Goal: Communication & Community: Share content

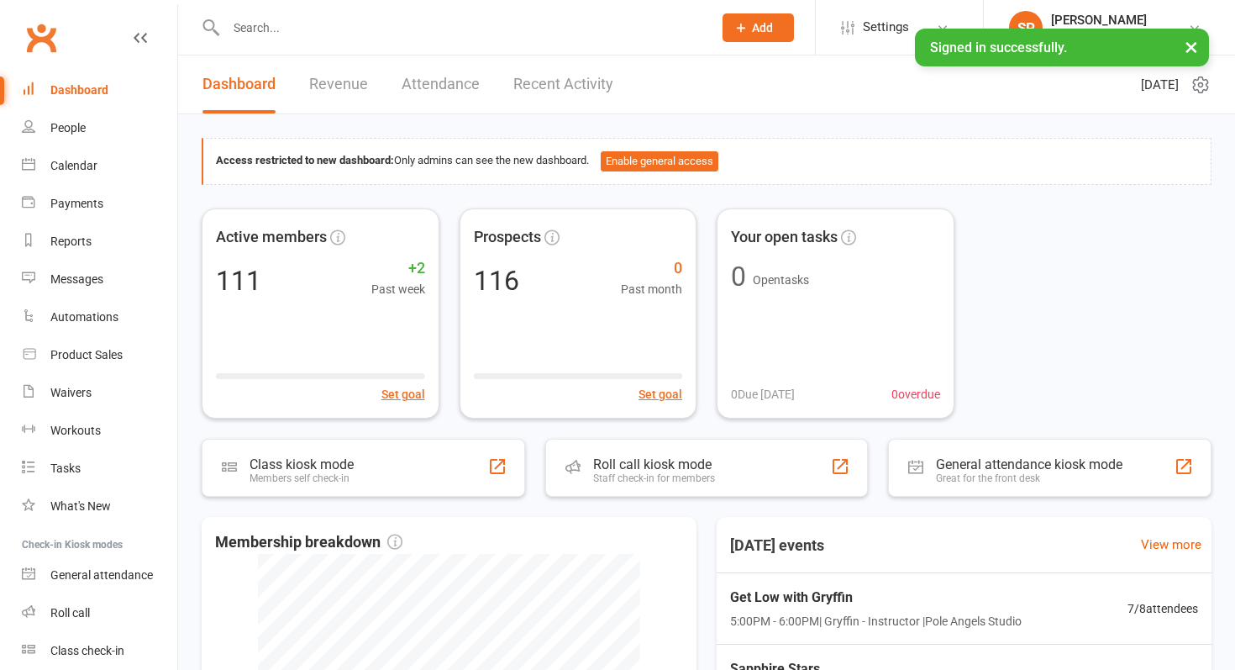
click at [540, 92] on link "Recent Activity" at bounding box center [564, 84] width 100 height 58
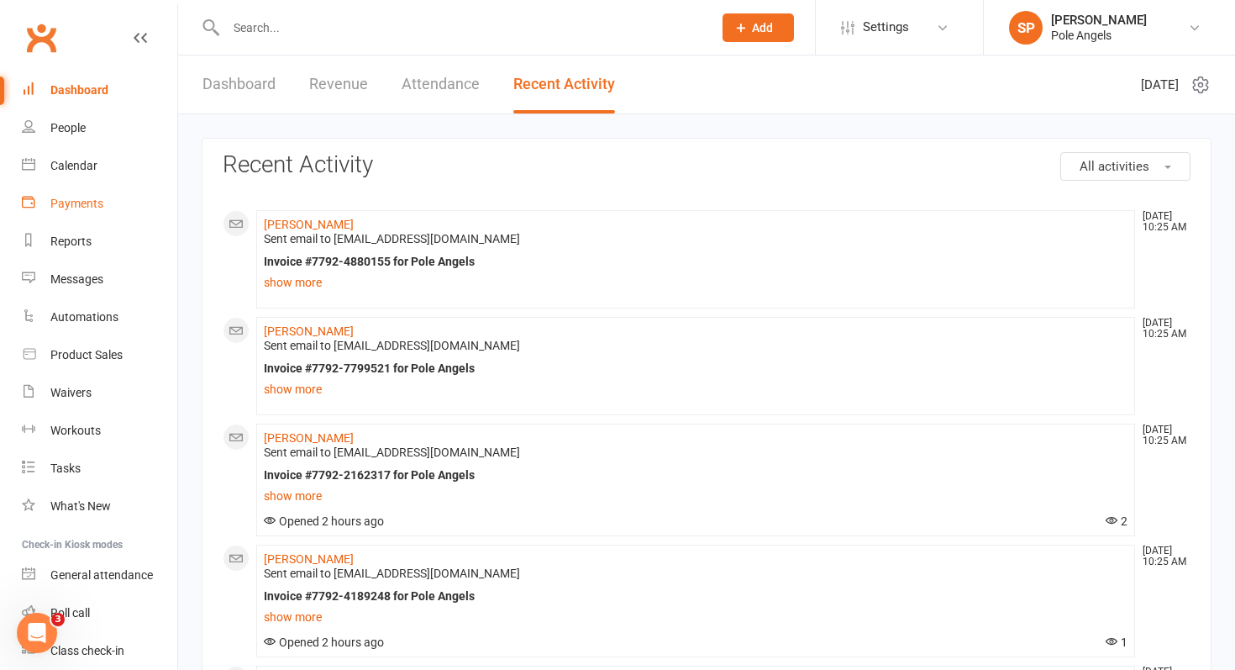
click at [50, 198] on div "Payments" at bounding box center [76, 203] width 53 height 13
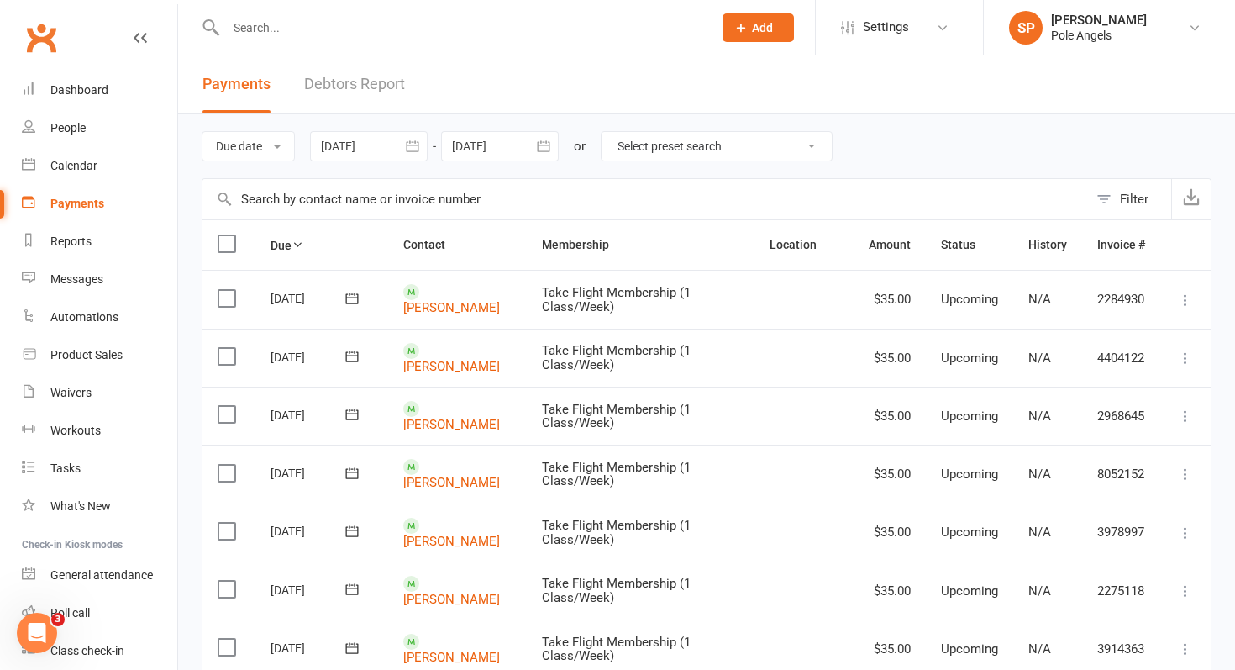
click at [650, 151] on select "Select preset search All failures All skipped payments All pending payments Suc…" at bounding box center [717, 146] width 230 height 29
select select "2"
type input "[DATE]"
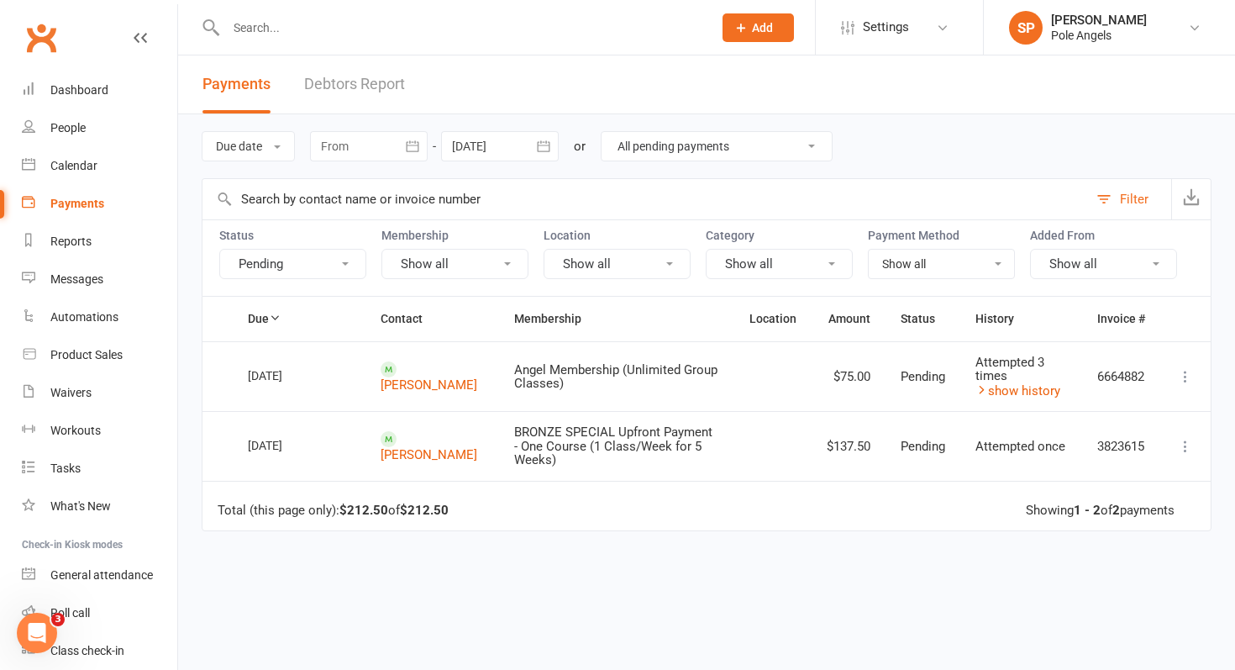
click at [1186, 376] on icon at bounding box center [1185, 376] width 17 height 17
click at [658, 146] on select "All failures All skipped payments All pending payments Successful payments (las…" at bounding box center [717, 146] width 230 height 29
select select "0"
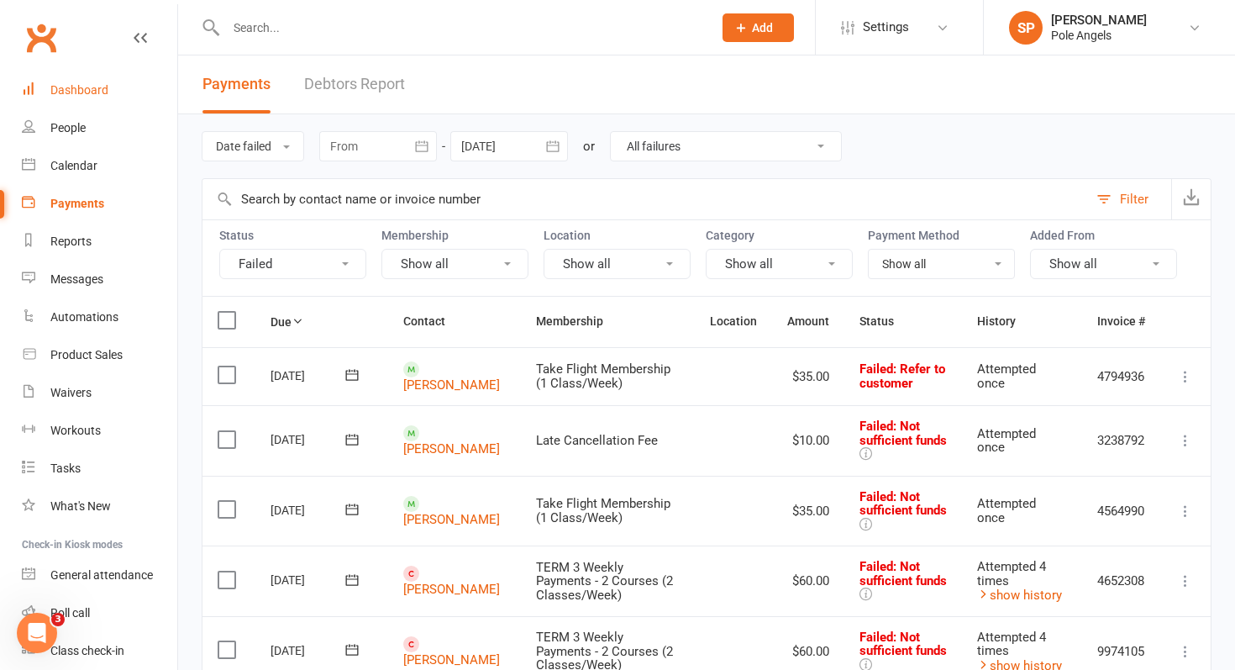
click at [70, 100] on link "Dashboard" at bounding box center [99, 90] width 155 height 38
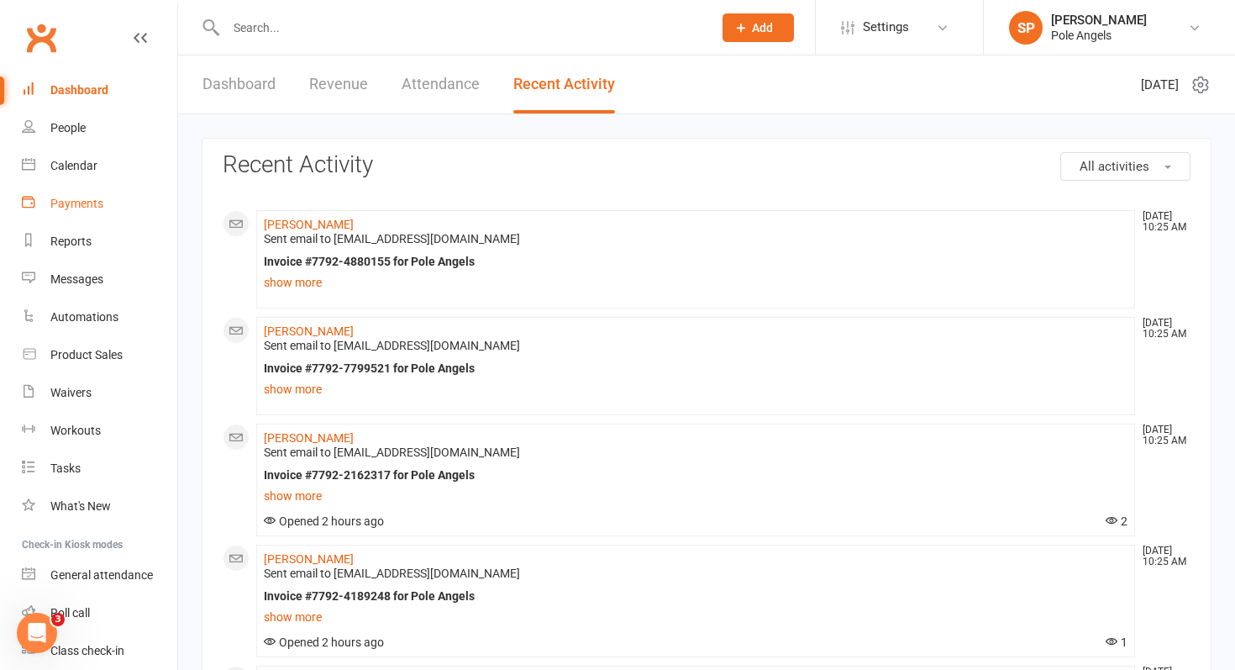
click at [66, 195] on link "Payments" at bounding box center [99, 204] width 155 height 38
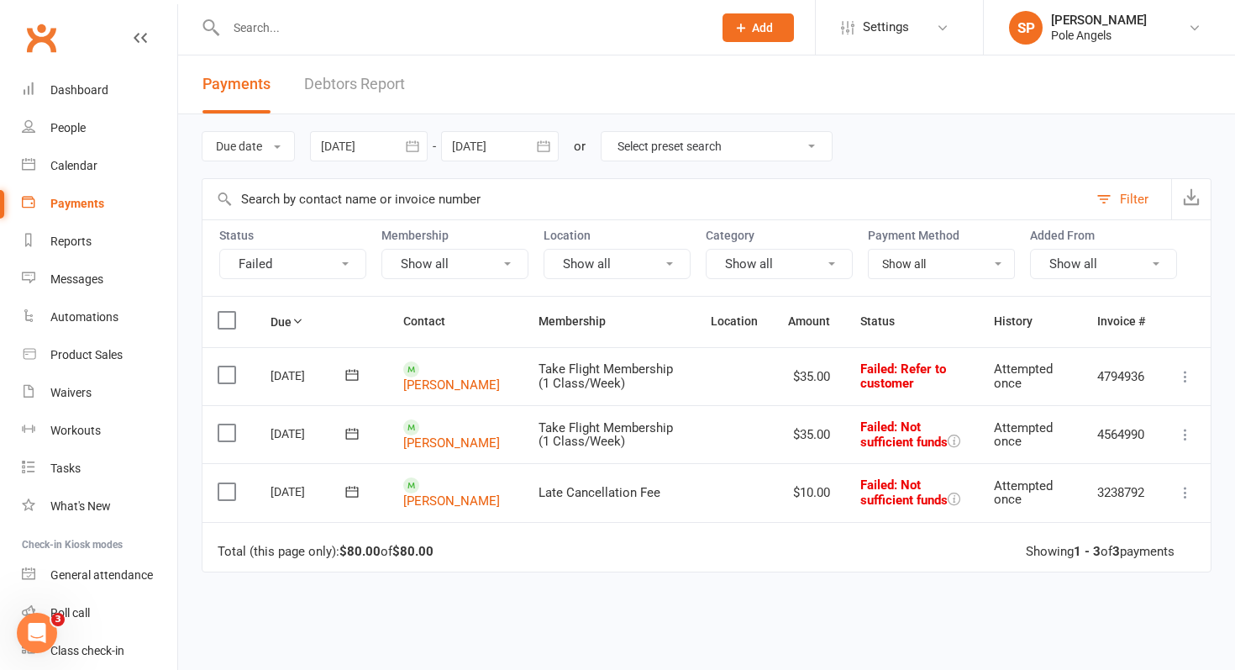
click at [419, 144] on icon "button" at bounding box center [412, 146] width 17 height 17
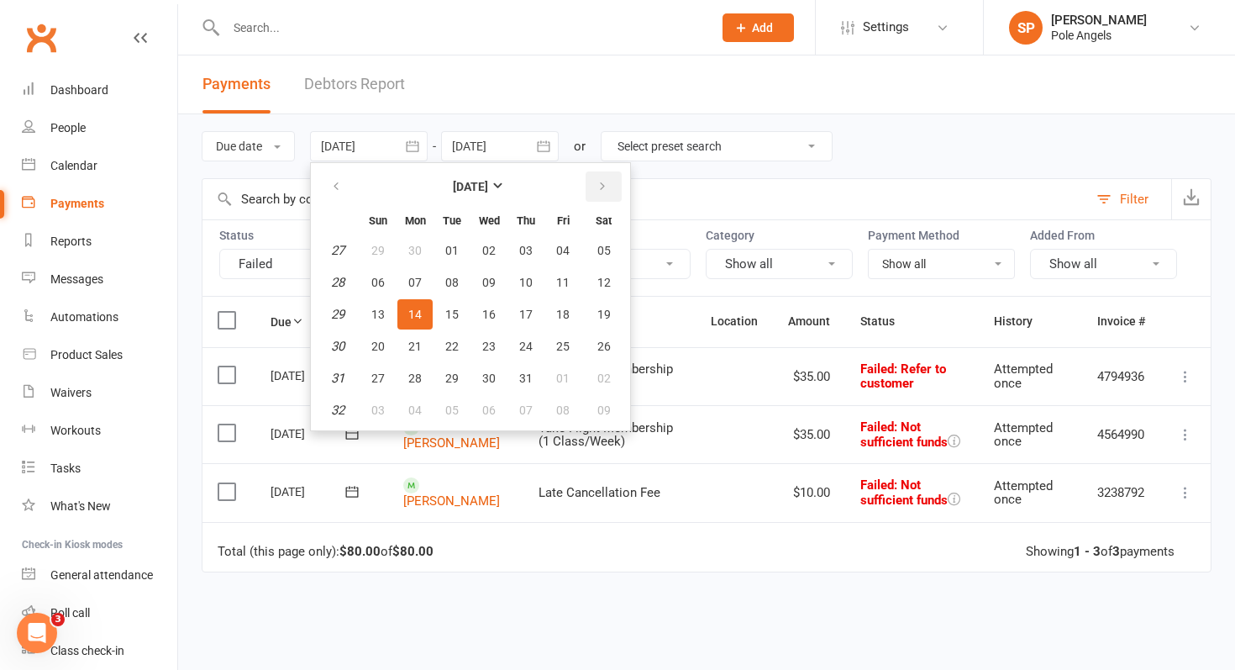
click at [610, 191] on button "button" at bounding box center [604, 186] width 36 height 30
click at [608, 191] on icon "button" at bounding box center [603, 186] width 12 height 13
click at [378, 313] on span "14" at bounding box center [377, 314] width 13 height 13
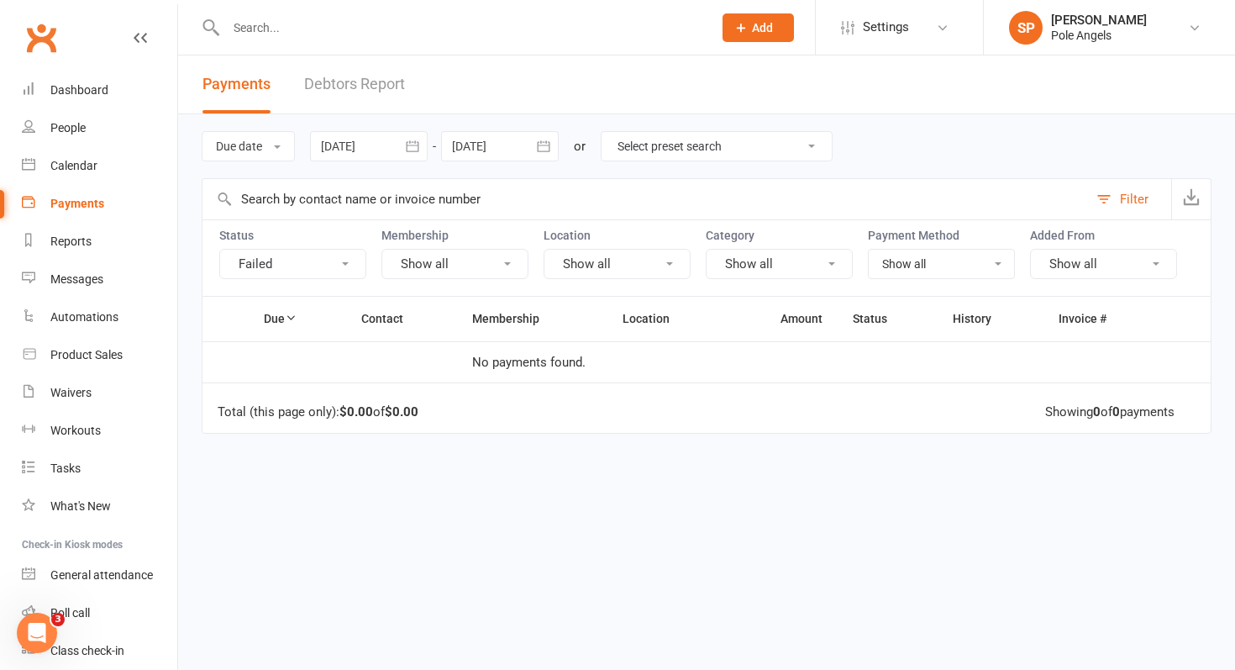
click at [409, 150] on icon "button" at bounding box center [412, 145] width 13 height 11
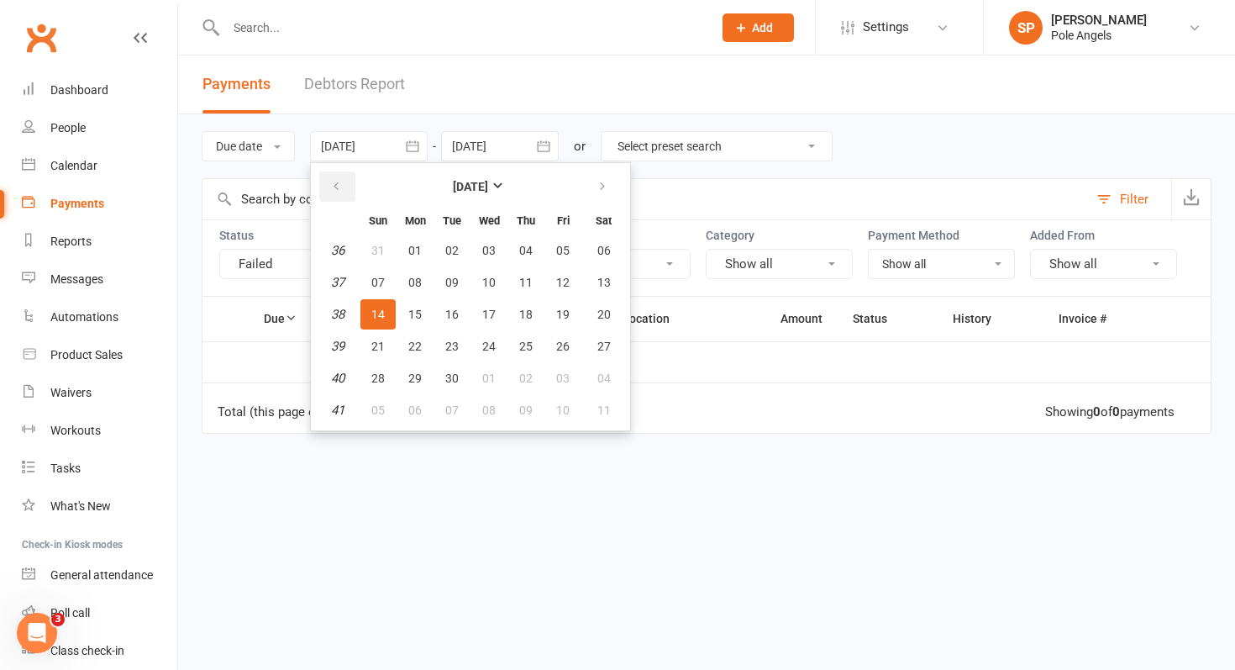
click at [342, 182] on icon "button" at bounding box center [336, 186] width 12 height 13
click at [384, 350] on span "17" at bounding box center [377, 346] width 13 height 13
type input "17 Aug 2025"
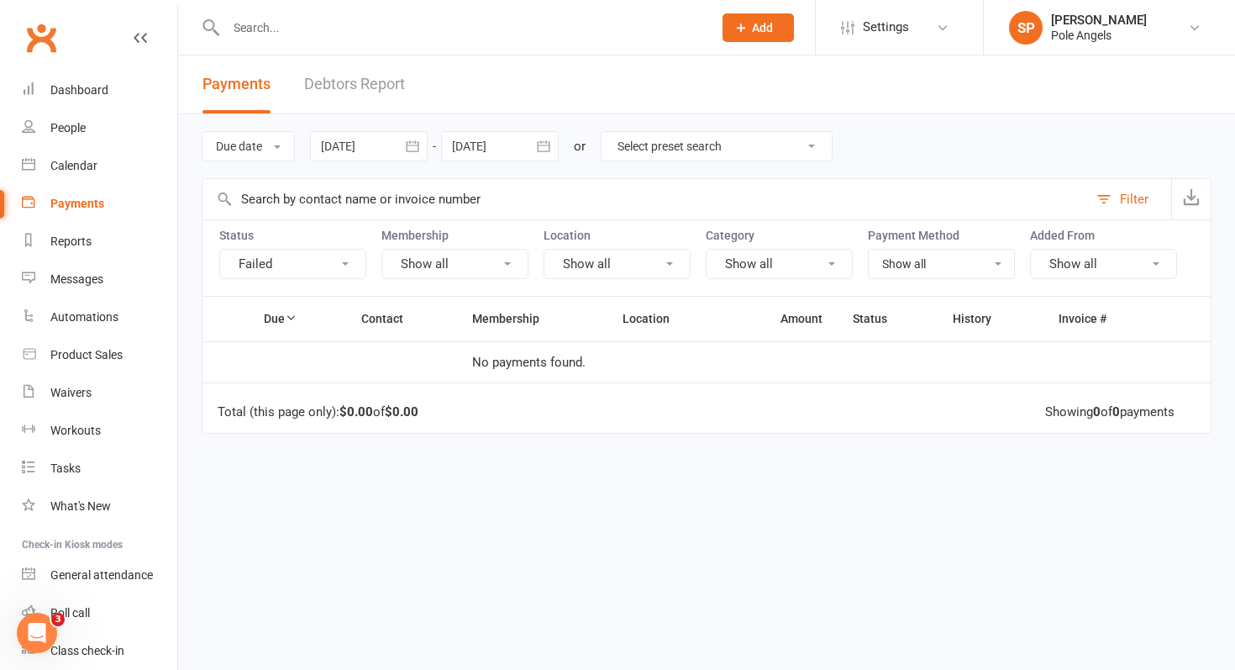
click at [547, 144] on icon "button" at bounding box center [543, 146] width 17 height 17
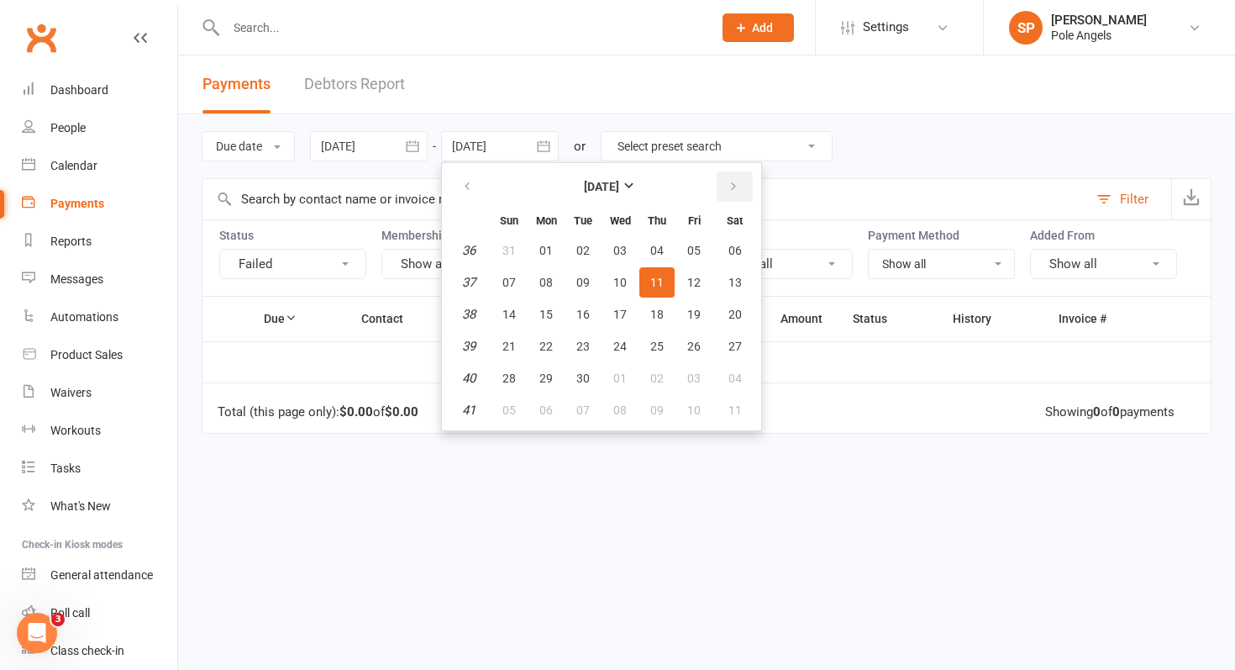
click at [735, 186] on icon "button" at bounding box center [734, 186] width 12 height 13
click at [470, 188] on icon "button" at bounding box center [467, 186] width 12 height 13
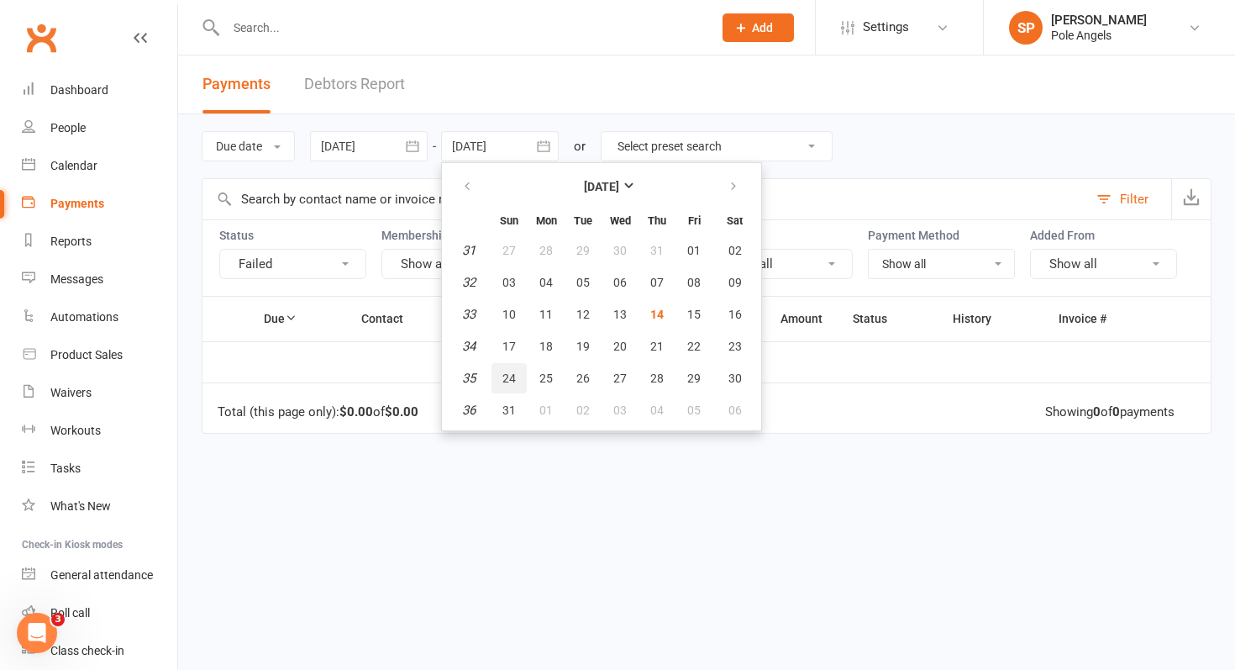
click at [514, 377] on span "24" at bounding box center [509, 377] width 13 height 13
type input "24 Aug 2025"
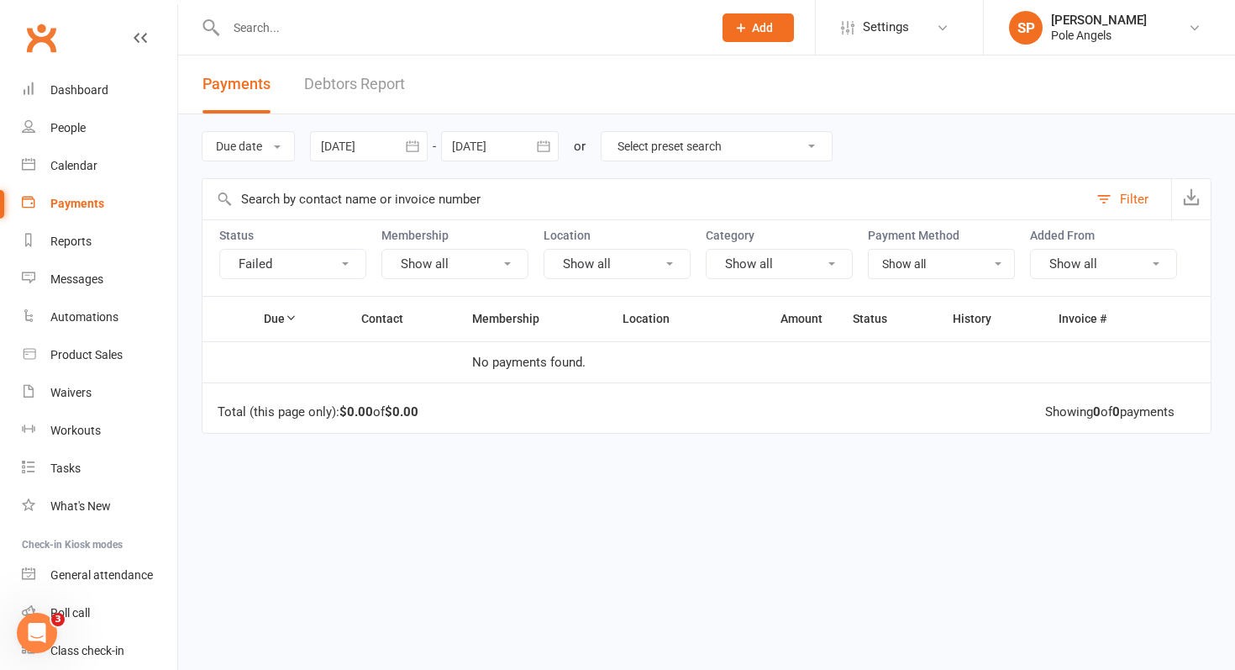
click at [695, 147] on select "Select preset search All failures All skipped payments All pending payments Suc…" at bounding box center [717, 146] width 230 height 29
select select "2"
type input "14 Aug 2025"
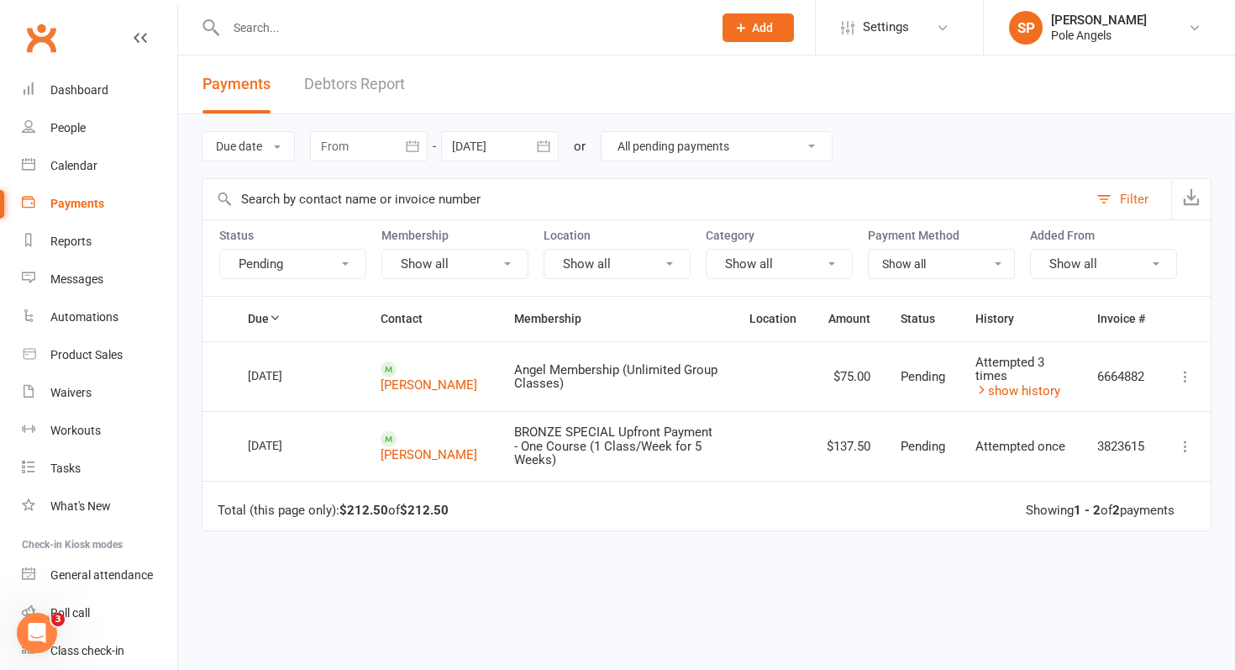
click at [421, 141] on icon "button" at bounding box center [412, 146] width 17 height 17
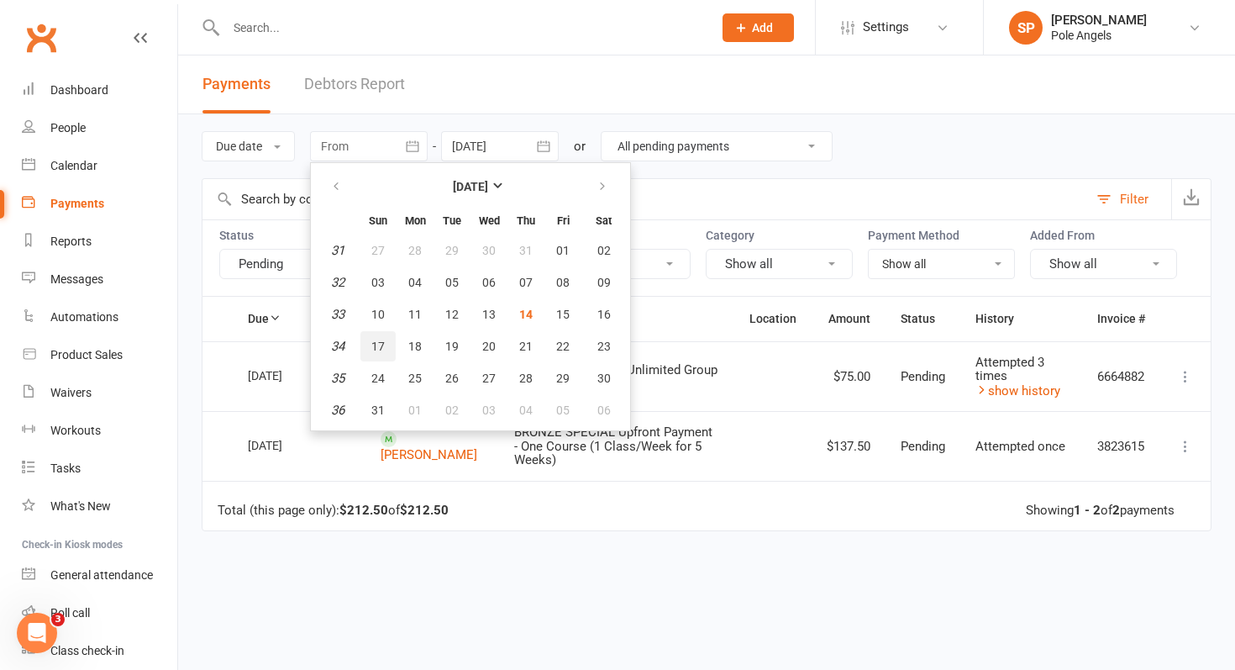
click at [382, 345] on span "17" at bounding box center [377, 346] width 13 height 13
type input "17 Aug 2025"
select select
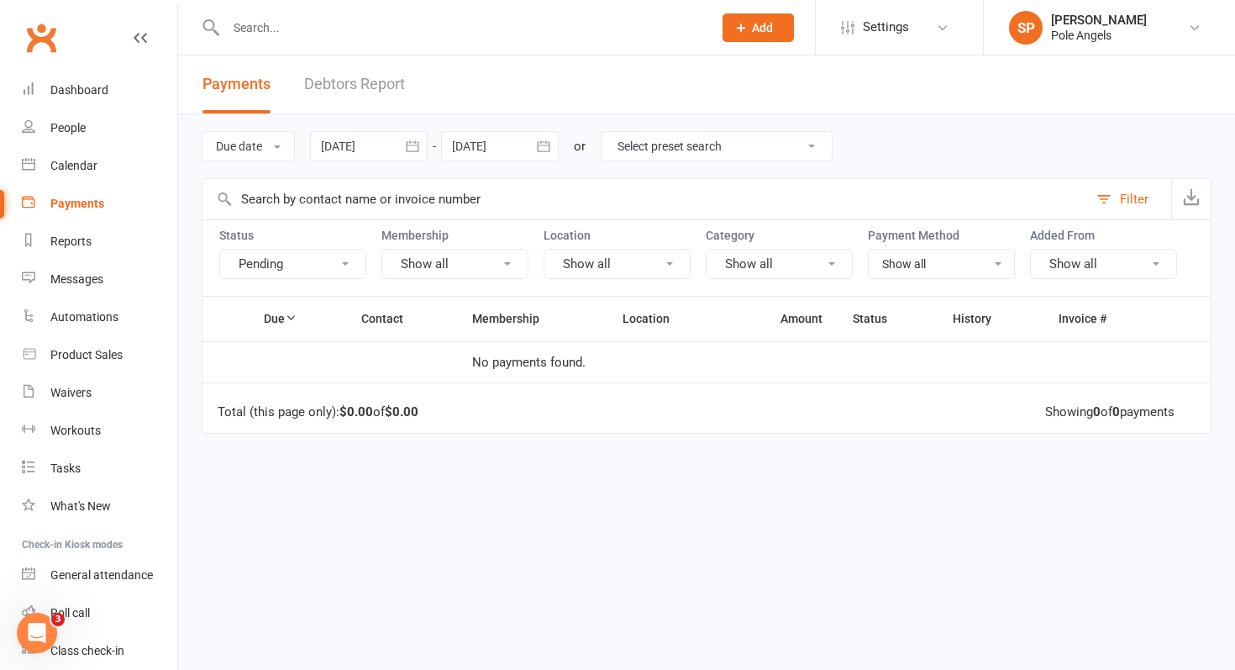
click at [545, 148] on icon "button" at bounding box center [543, 146] width 17 height 17
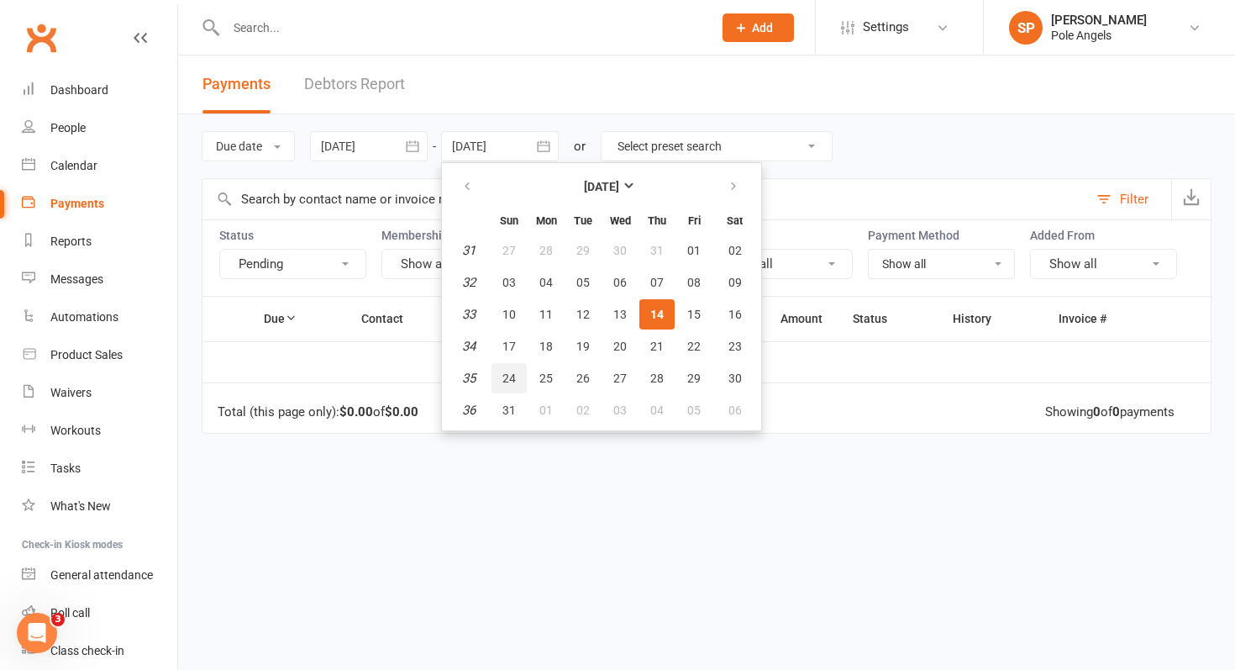
click at [515, 372] on span "24" at bounding box center [509, 377] width 13 height 13
type input "24 Aug 2025"
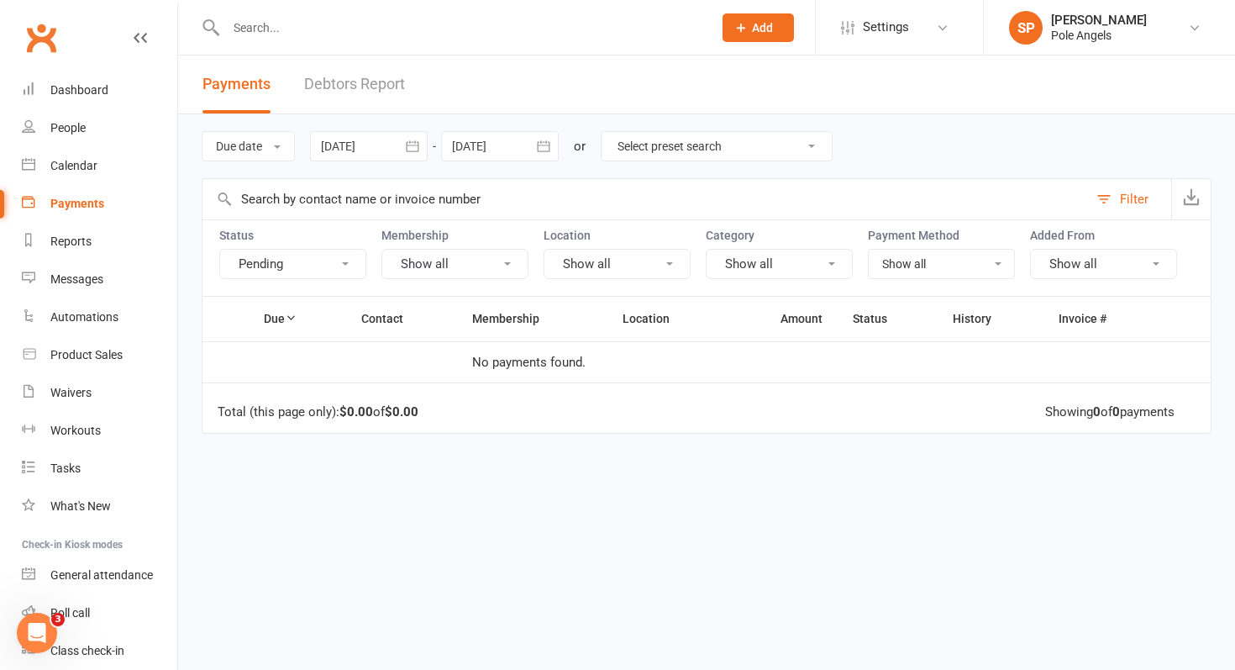
click at [340, 254] on button "Pending" at bounding box center [292, 264] width 147 height 30
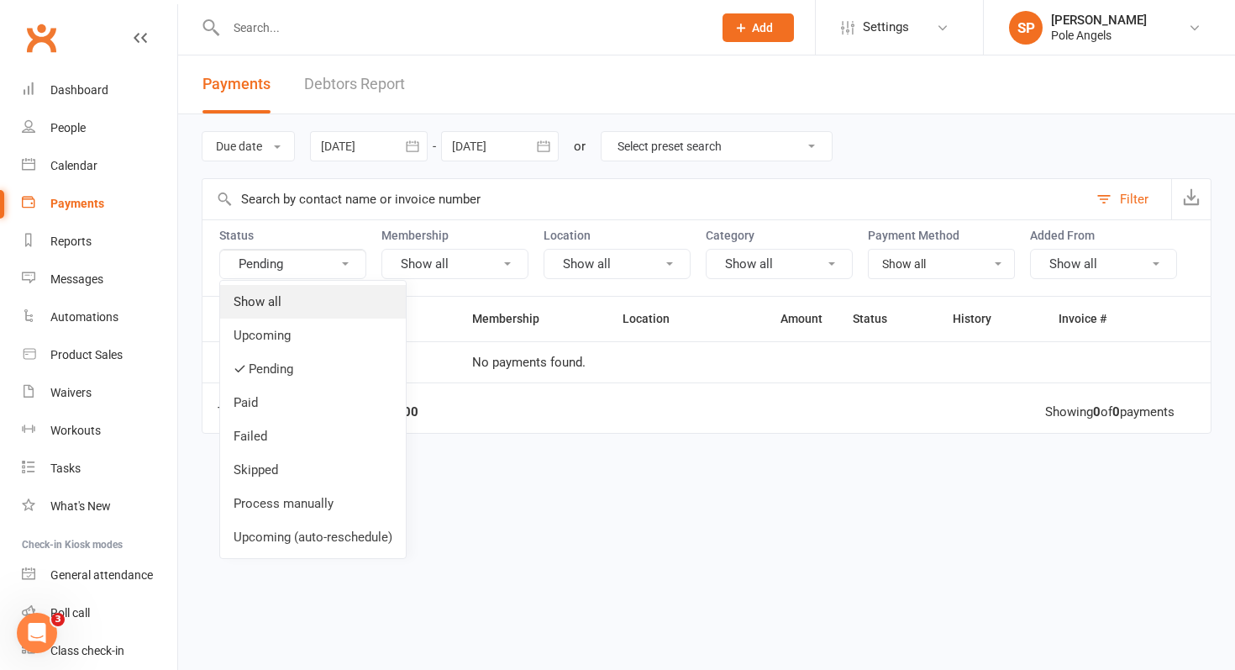
click at [337, 297] on link "Show all" at bounding box center [313, 302] width 186 height 34
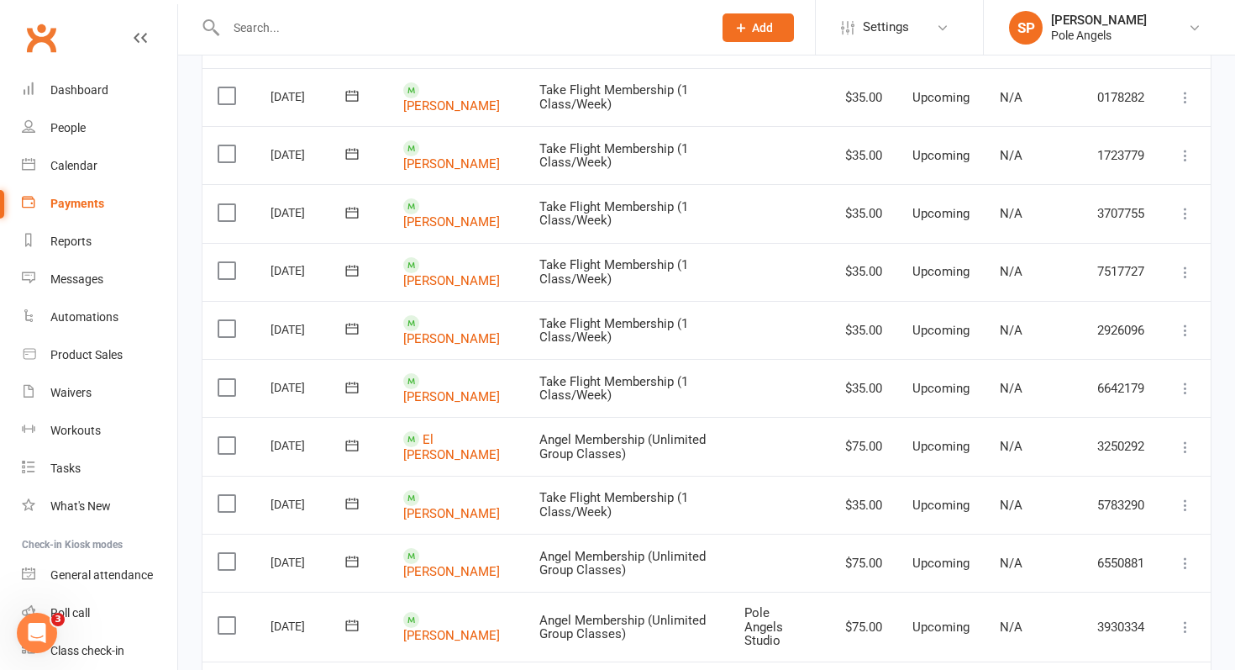
scroll to position [1455, 0]
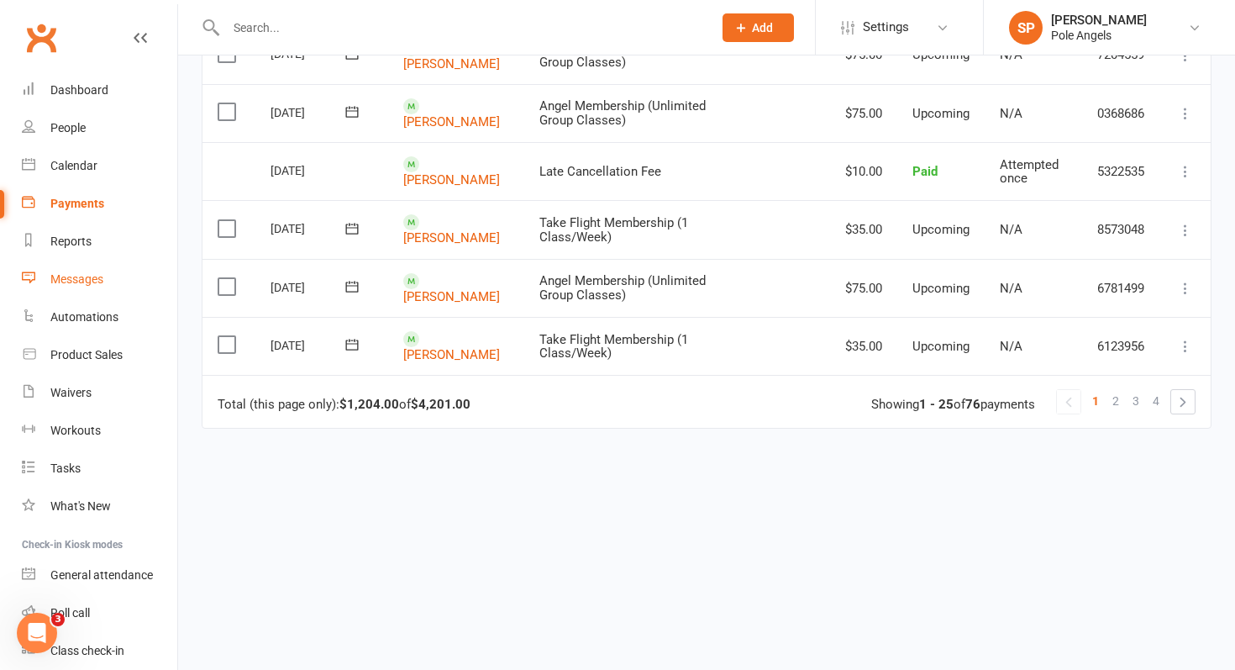
click at [63, 282] on div "Messages" at bounding box center [76, 278] width 53 height 13
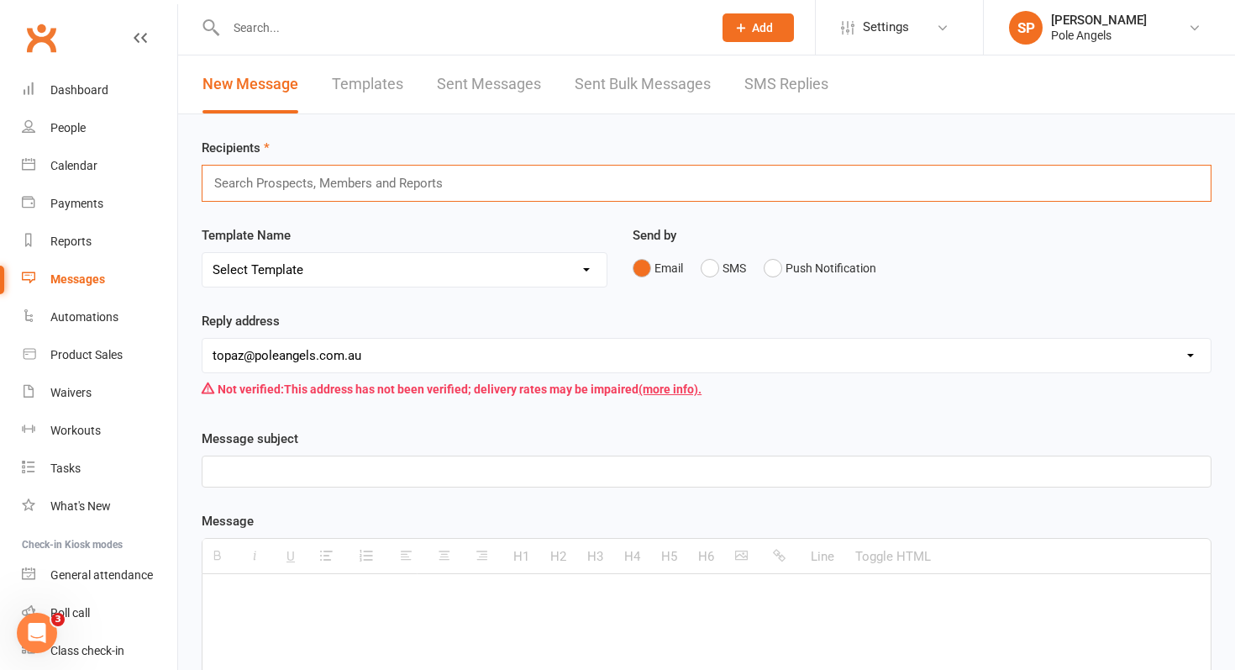
click at [338, 192] on input "text" at bounding box center [336, 183] width 246 height 22
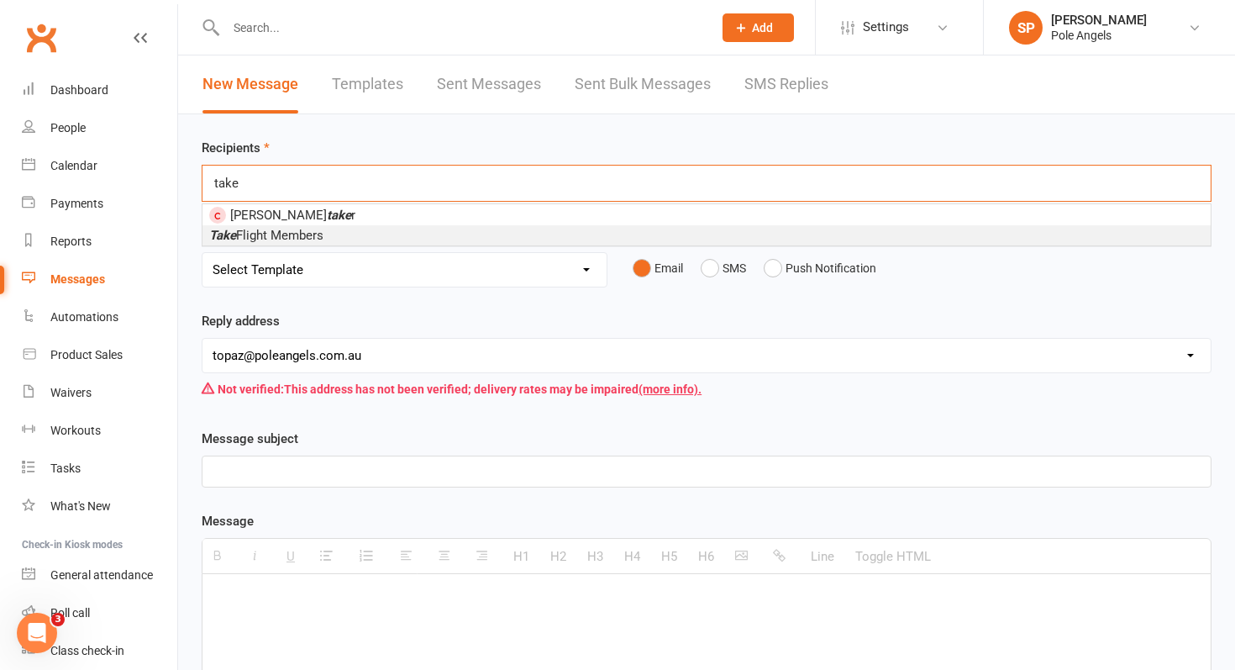
type input "take"
click at [320, 232] on span "Take Flight Members" at bounding box center [266, 235] width 114 height 15
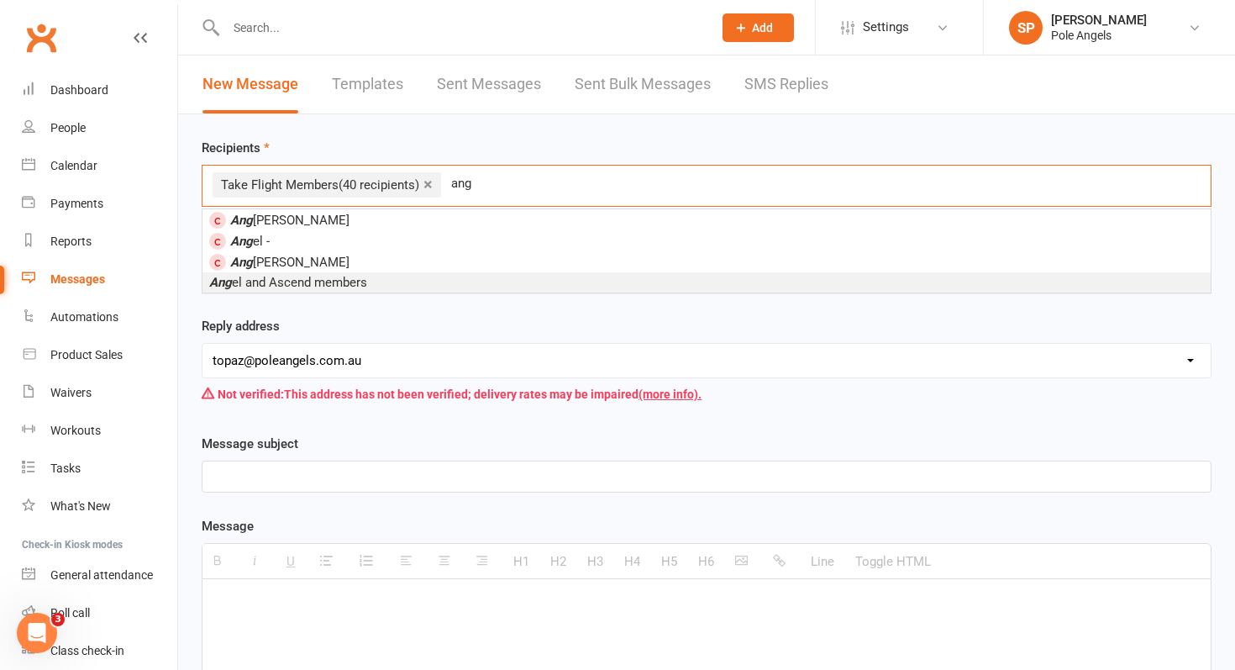
type input "ang"
click at [313, 282] on span "Ang el and Ascend members" at bounding box center [288, 282] width 158 height 15
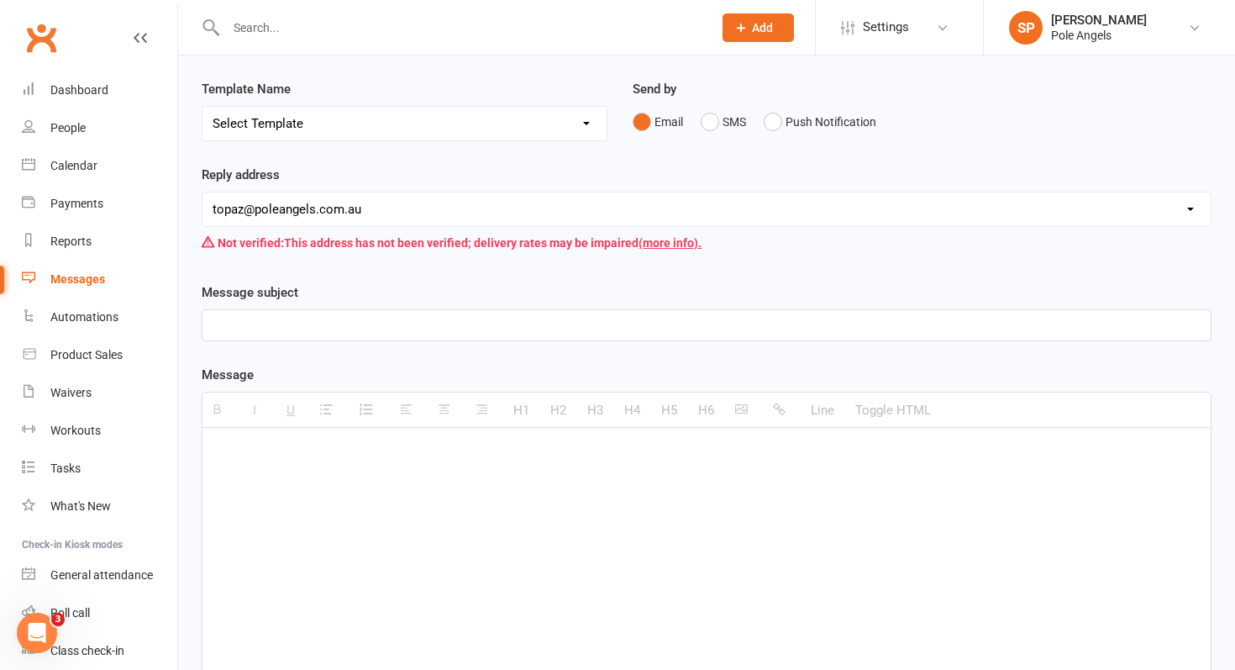
scroll to position [187, 0]
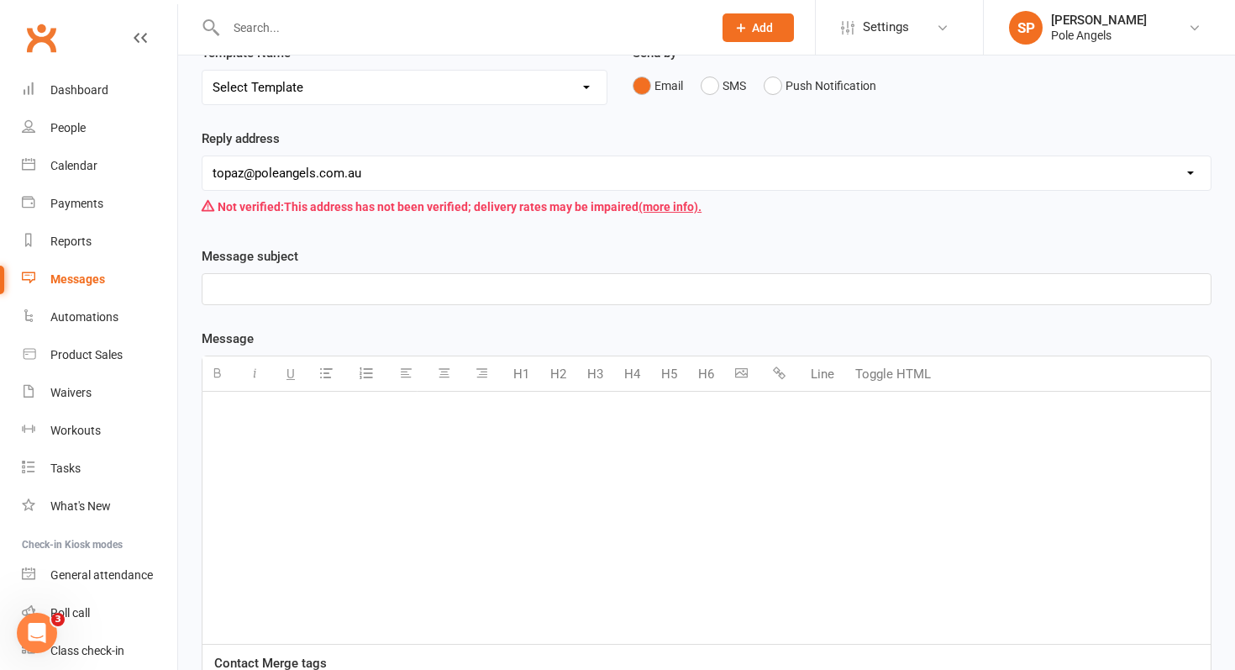
click at [292, 444] on div at bounding box center [707, 518] width 1009 height 252
paste div
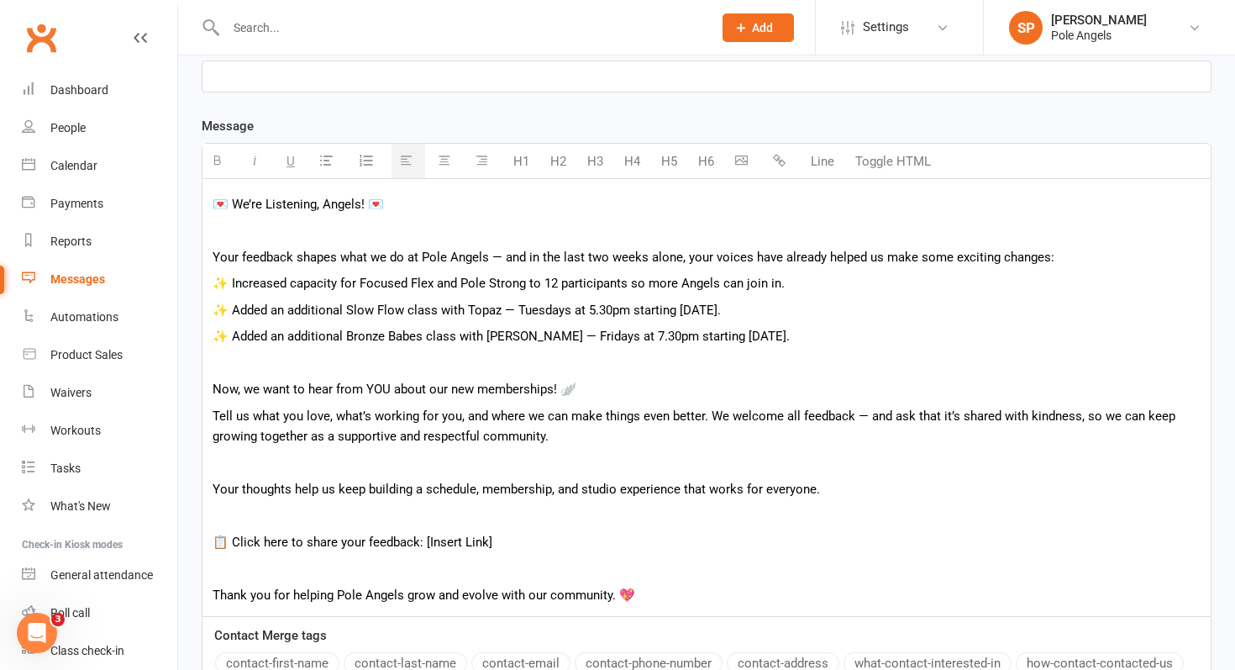
scroll to position [408, 0]
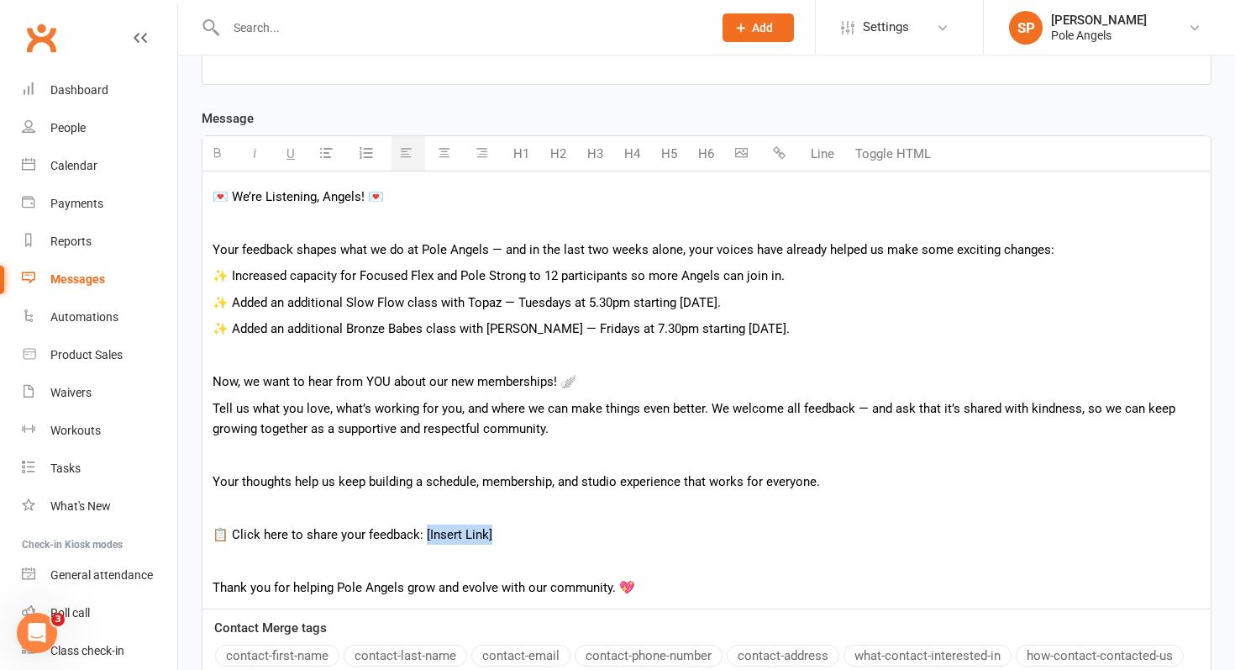
drag, startPoint x: 492, startPoint y: 535, endPoint x: 420, endPoint y: 535, distance: 71.4
click at [420, 535] on p "📋 Click here to share your feedback: [Insert Link]" at bounding box center [707, 534] width 988 height 20
drag, startPoint x: 421, startPoint y: 530, endPoint x: 508, endPoint y: 534, distance: 87.5
click at [508, 534] on p "📋 Click here to share your feedback: Feedback Form" at bounding box center [707, 534] width 988 height 20
click at [780, 150] on icon "button" at bounding box center [779, 152] width 13 height 13
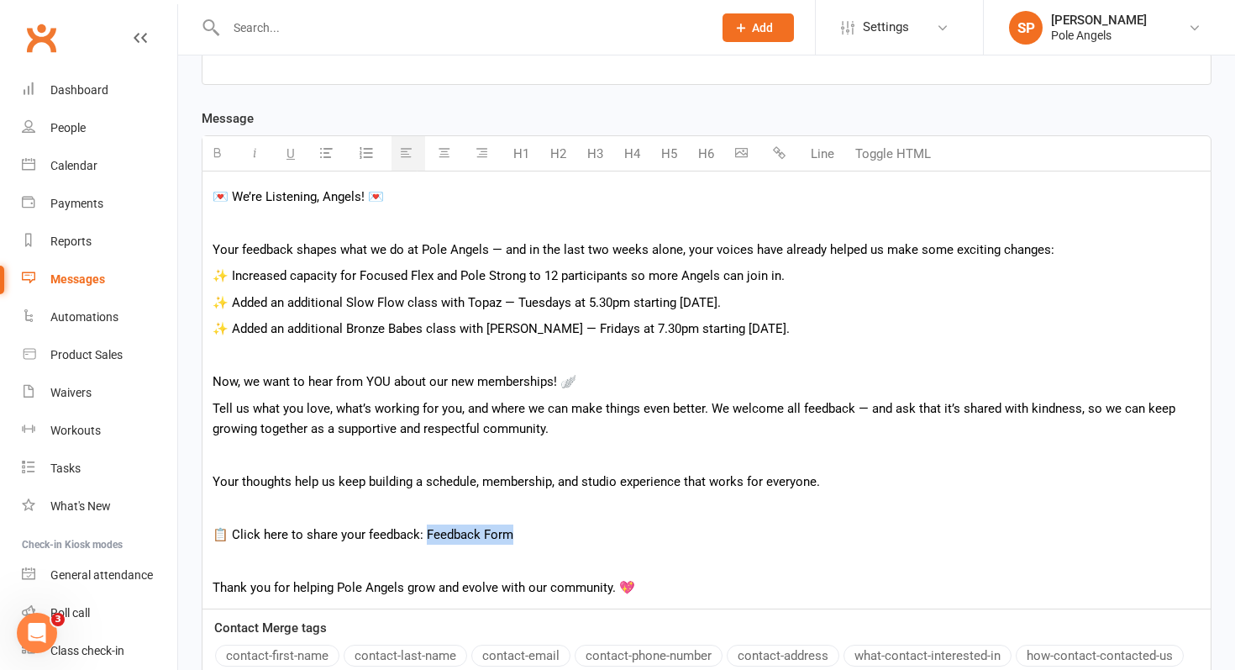
click at [775, 148] on icon "button" at bounding box center [779, 152] width 13 height 13
click at [556, 522] on div "💌 We’re Listening, Angels! 💌 Your feedback shapes what we do at Pole Angels — a…" at bounding box center [707, 389] width 1009 height 437
click at [473, 535] on link "Feedback Form" at bounding box center [467, 534] width 87 height 15
click at [603, 542] on p "📋 Click here to share your feedback: Feedback Form" at bounding box center [707, 534] width 988 height 20
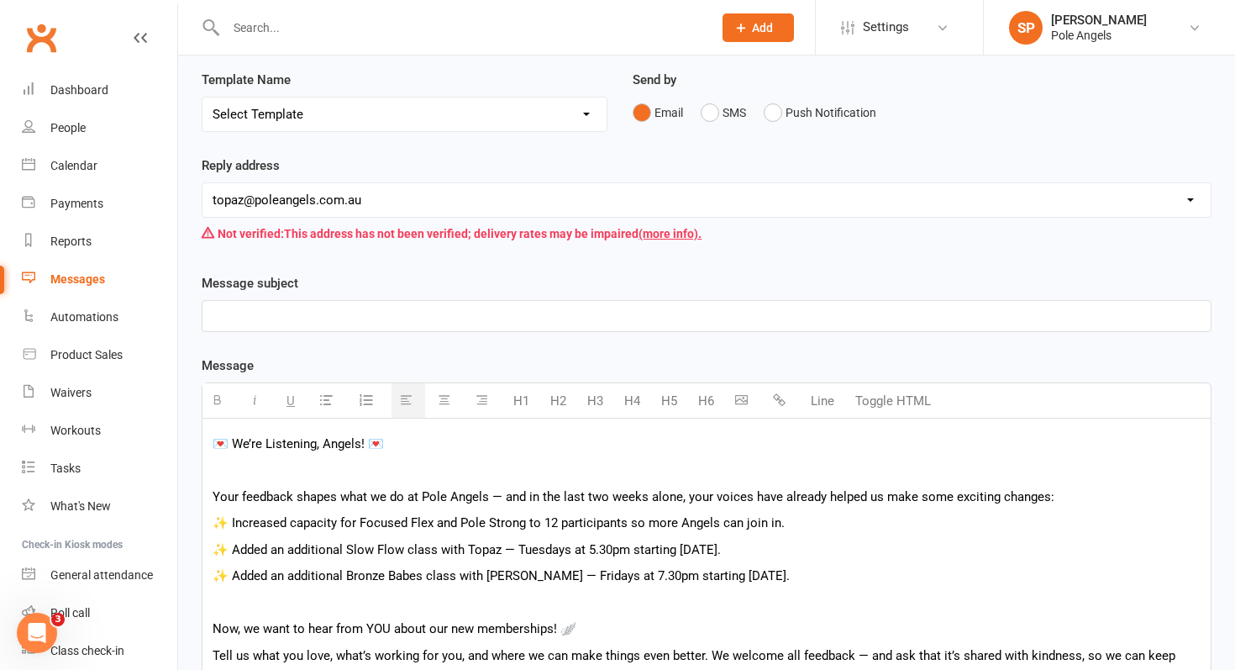
scroll to position [158, 0]
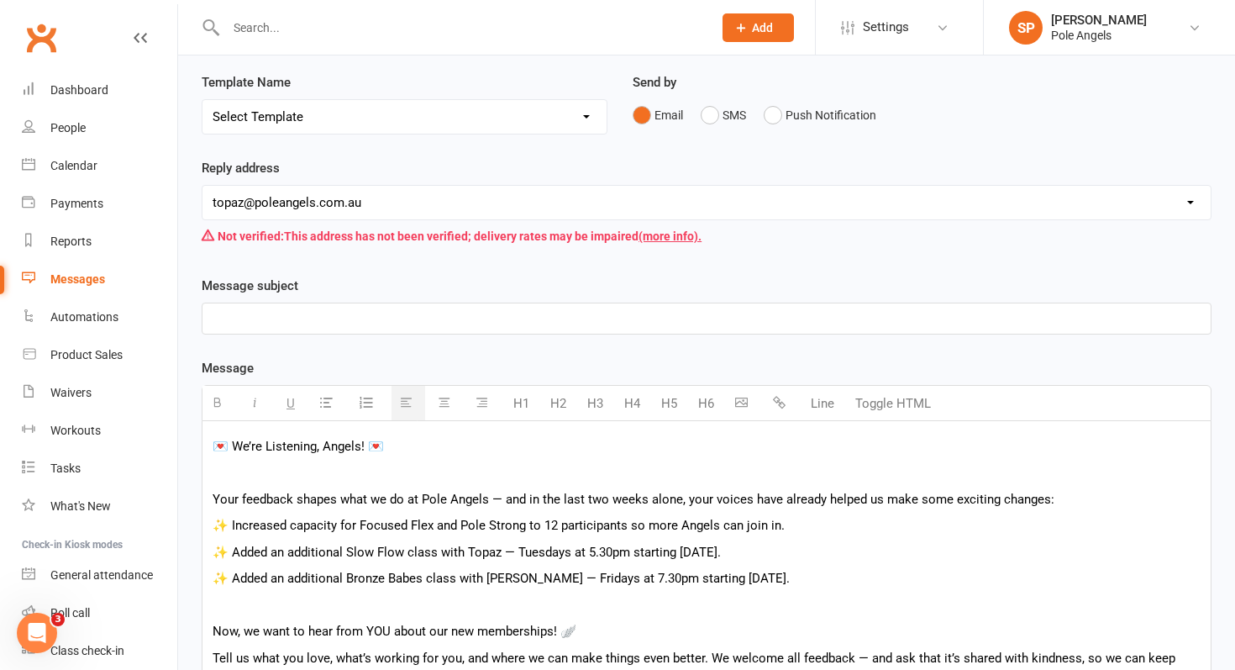
click at [391, 322] on p at bounding box center [707, 318] width 988 height 20
paste div
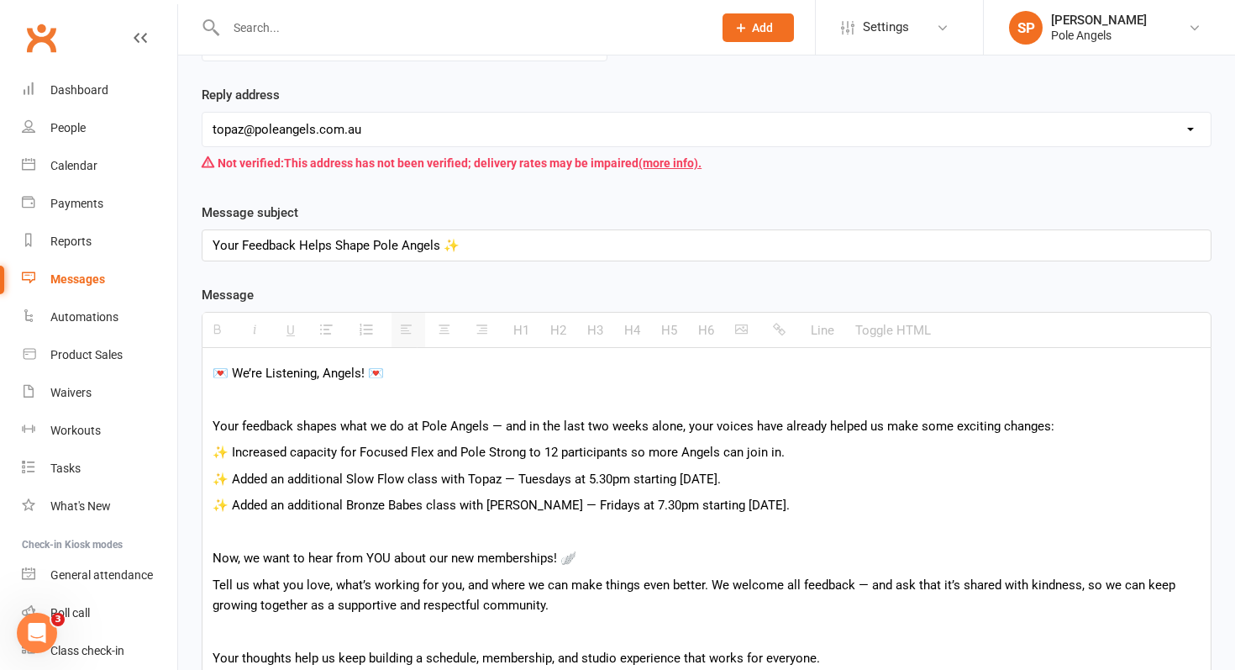
scroll to position [625, 0]
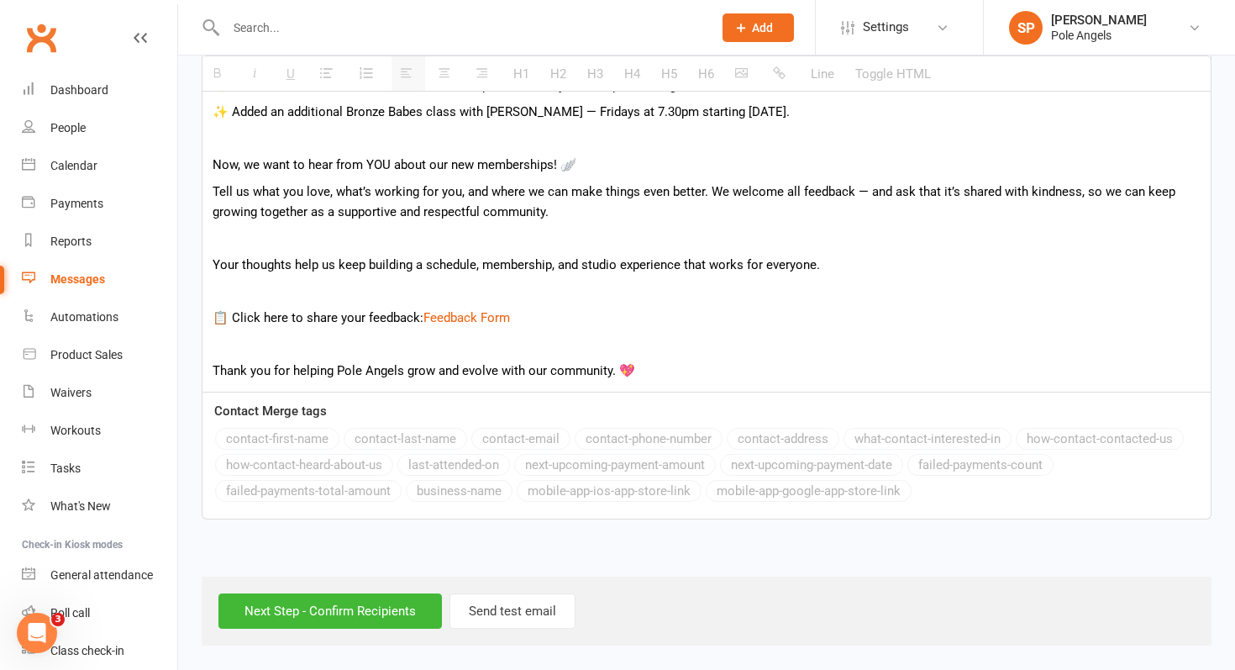
click at [361, 550] on div "Recipients × Take Flight Members (40 recipients) × Angel and Ascend members (36…" at bounding box center [706, 68] width 1057 height 1156
click at [357, 619] on input "Next Step - Confirm Recipients" at bounding box center [331, 610] width 224 height 35
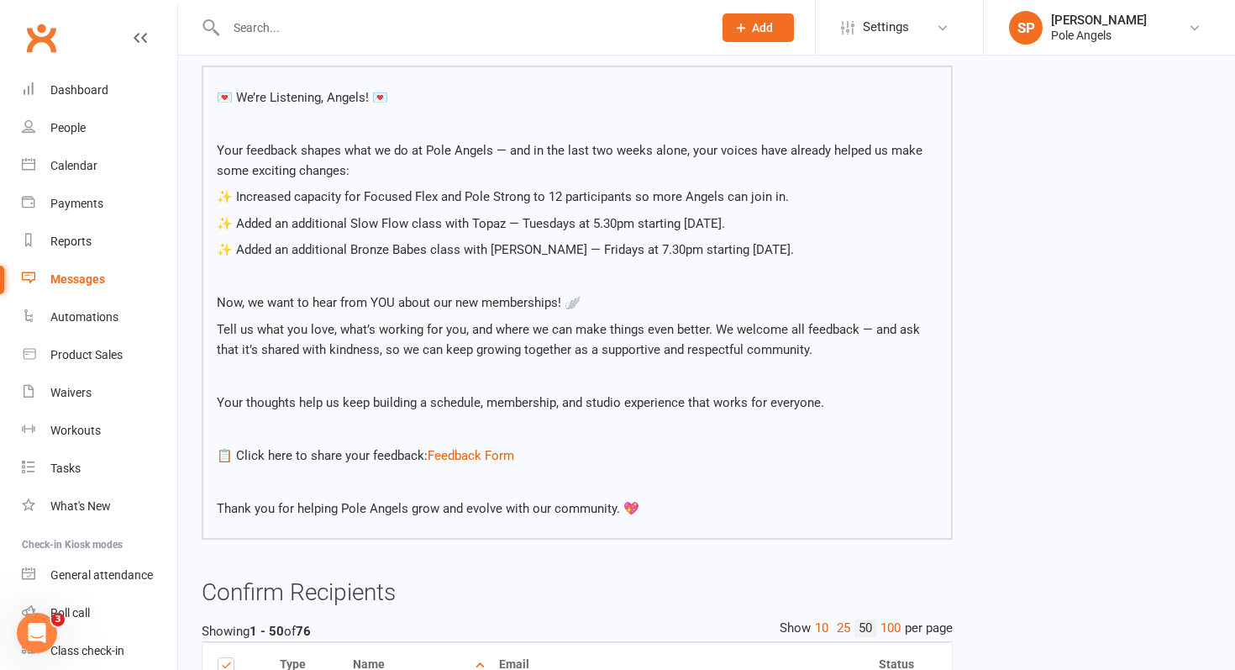
scroll to position [240, 0]
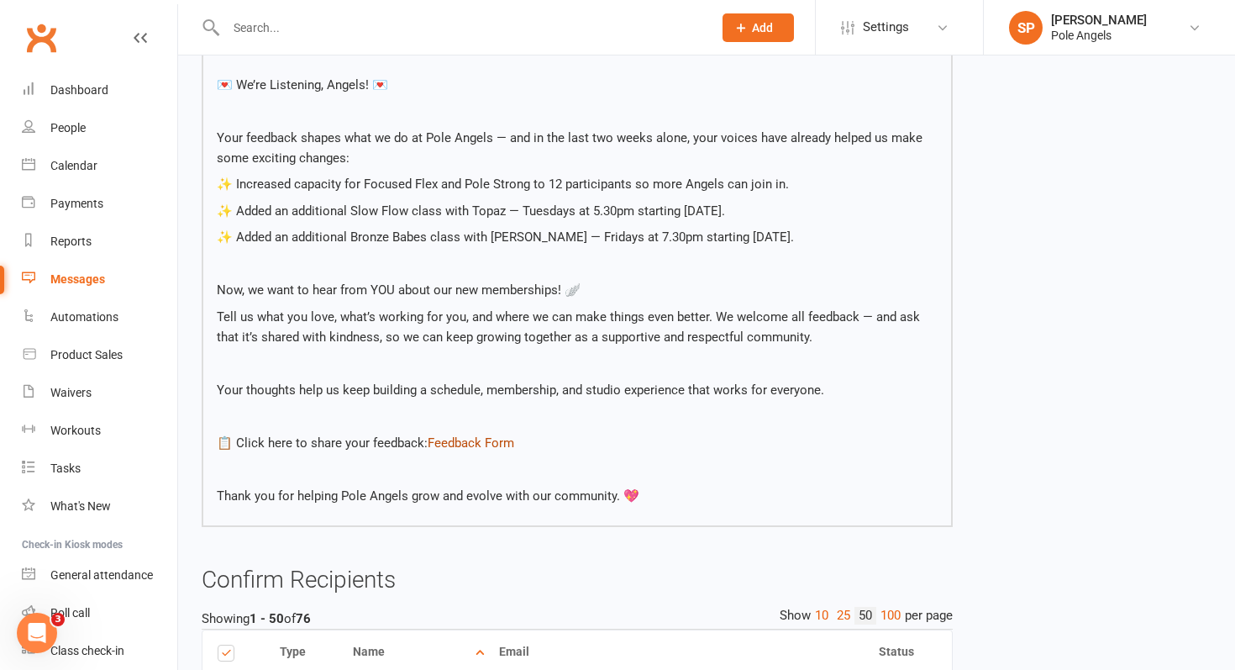
click at [433, 440] on link "Feedback Form" at bounding box center [471, 442] width 87 height 15
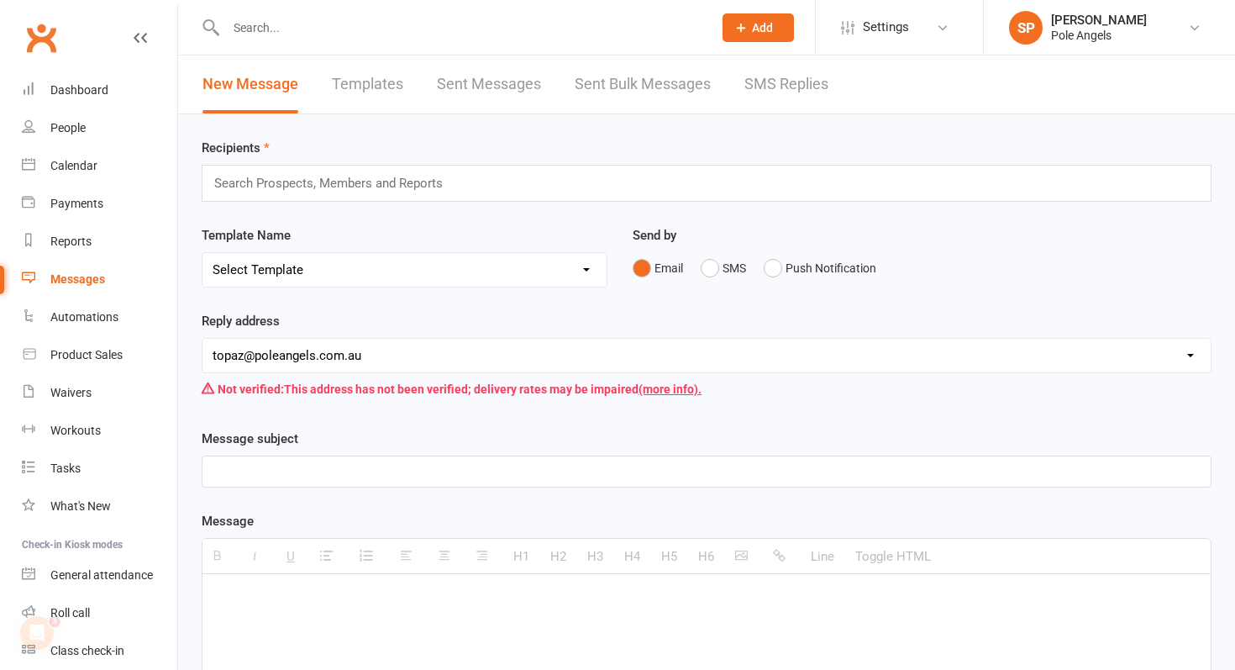
click at [284, 182] on input "text" at bounding box center [336, 183] width 246 height 22
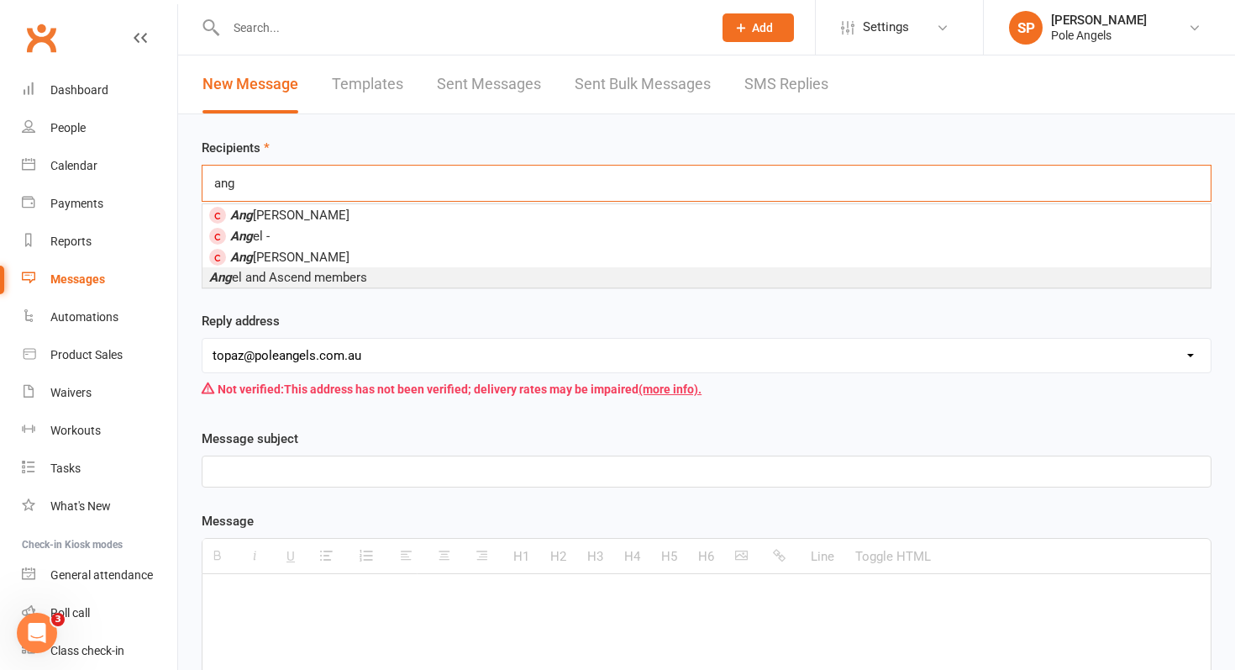
type input "ang"
click at [291, 282] on span "Ang el and Ascend members" at bounding box center [288, 277] width 158 height 15
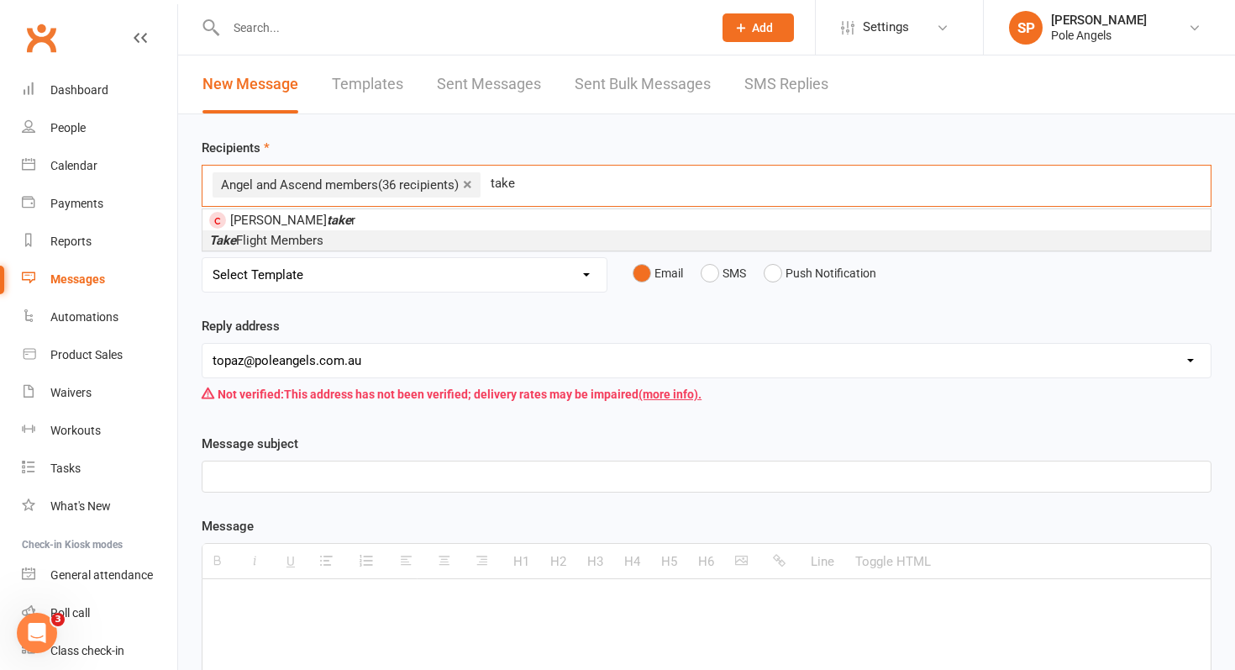
type input "take"
click at [344, 240] on li "Take Flight Members" at bounding box center [707, 240] width 1009 height 20
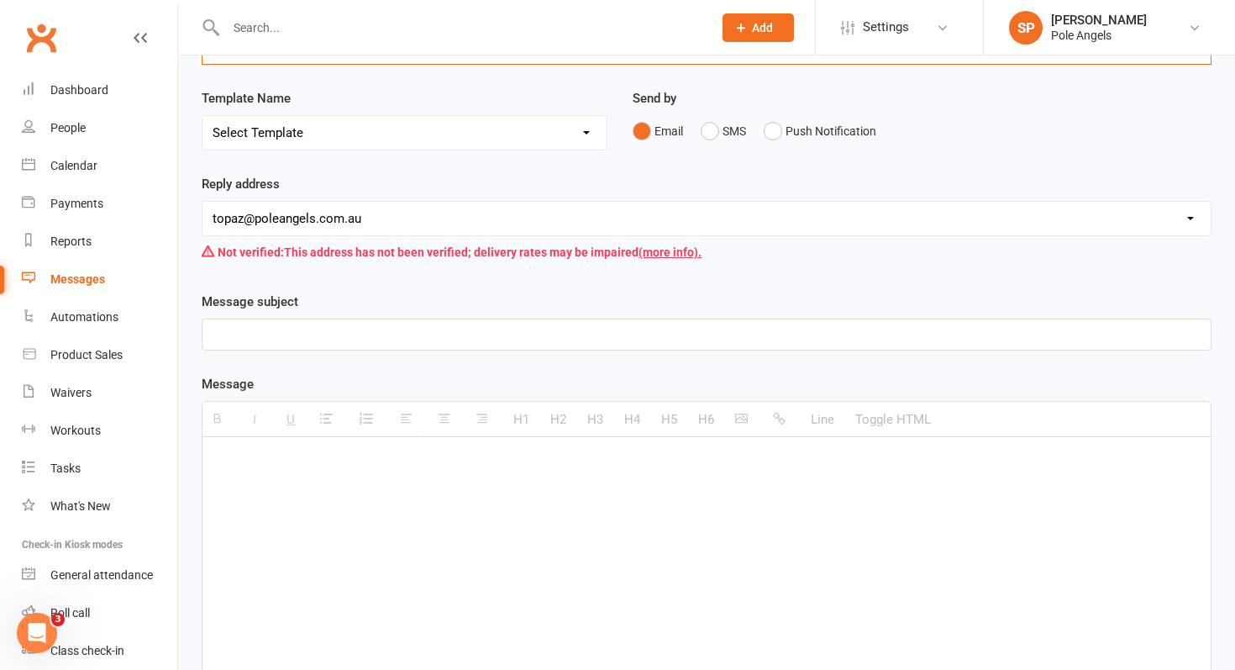
scroll to position [141, 0]
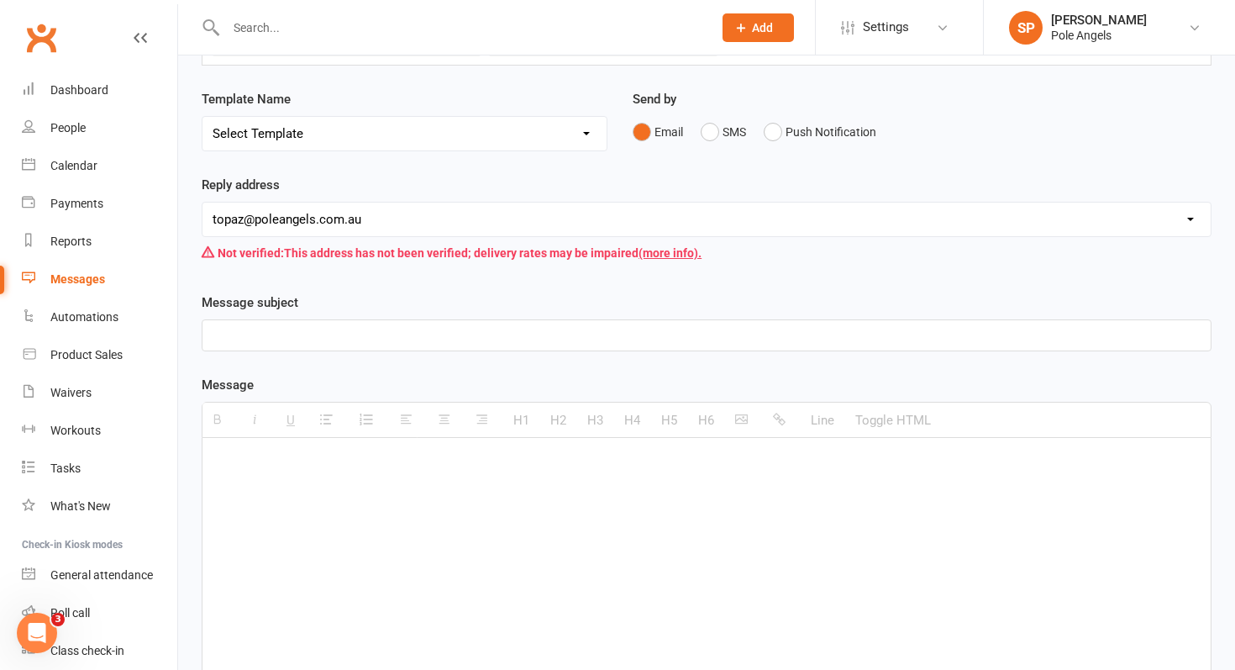
click at [305, 341] on p at bounding box center [707, 335] width 988 height 20
paste div
click at [285, 514] on div at bounding box center [707, 564] width 1009 height 252
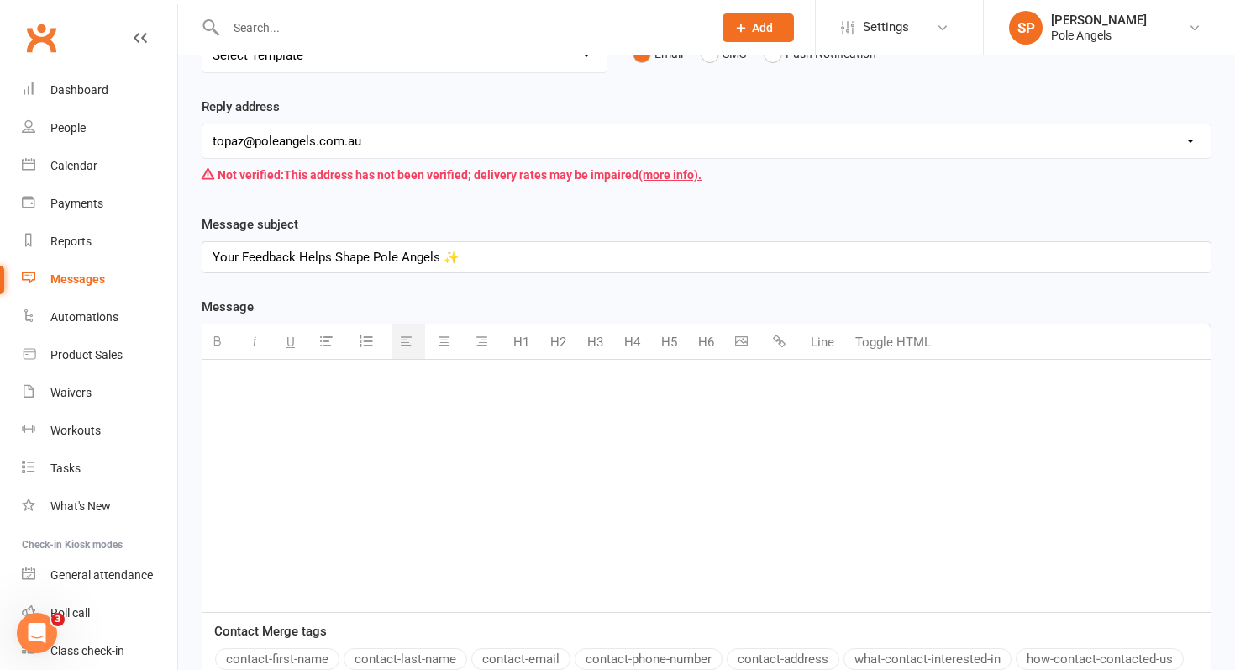
paste div
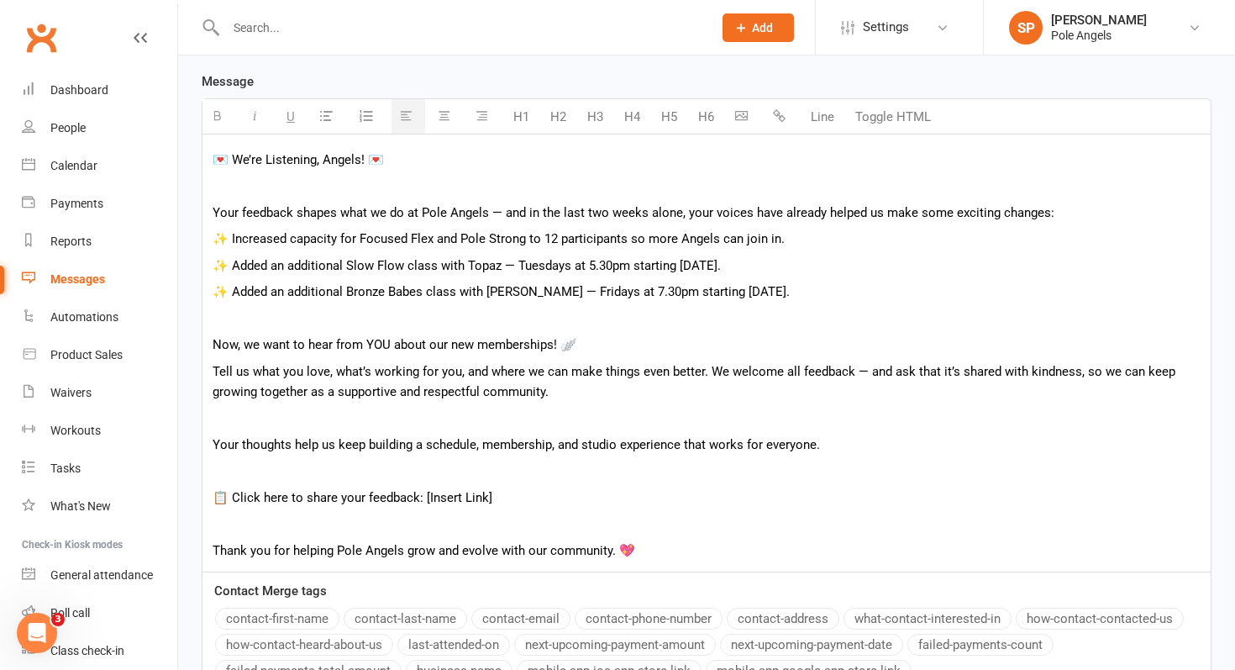
scroll to position [456, 0]
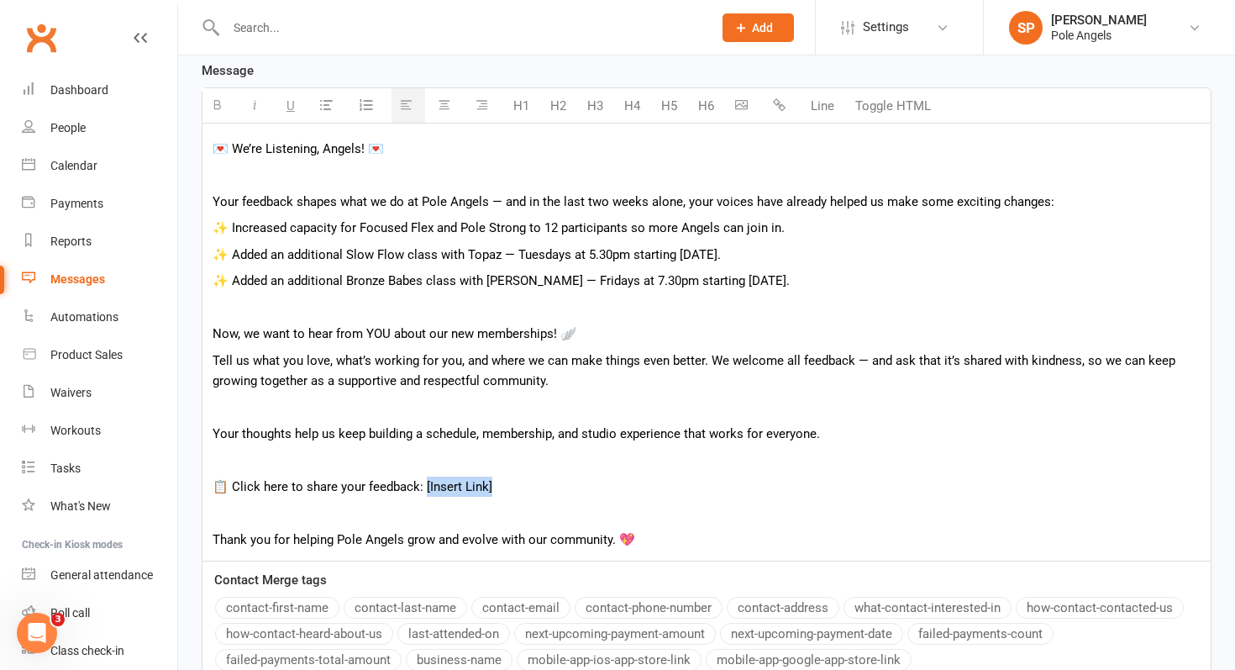
drag, startPoint x: 493, startPoint y: 487, endPoint x: 421, endPoint y: 489, distance: 72.3
click at [421, 490] on p "📋 Click here to share your feedback: [Insert Link]" at bounding box center [707, 487] width 988 height 20
drag, startPoint x: 421, startPoint y: 484, endPoint x: 542, endPoint y: 492, distance: 121.3
click at [542, 492] on p "📋 Click here to share your feedback: Feedback Form" at bounding box center [707, 487] width 988 height 20
click at [778, 107] on icon "button" at bounding box center [779, 104] width 13 height 13
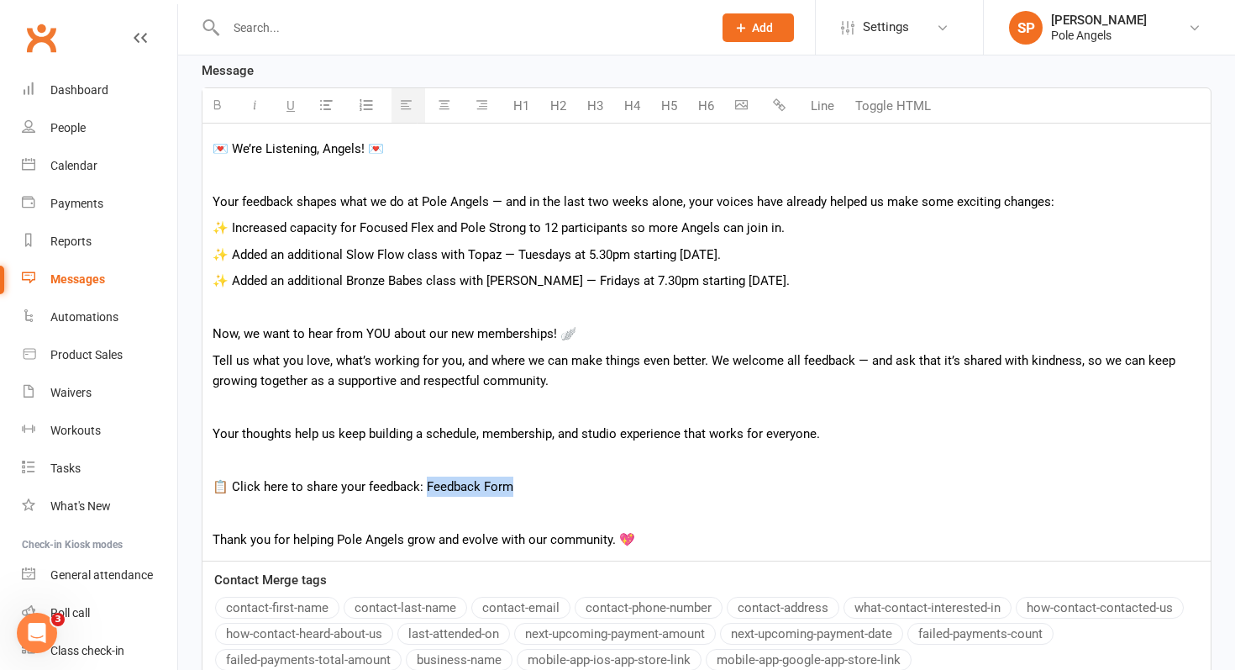
click at [782, 105] on icon "button" at bounding box center [779, 104] width 13 height 13
click at [623, 514] on p at bounding box center [707, 513] width 988 height 20
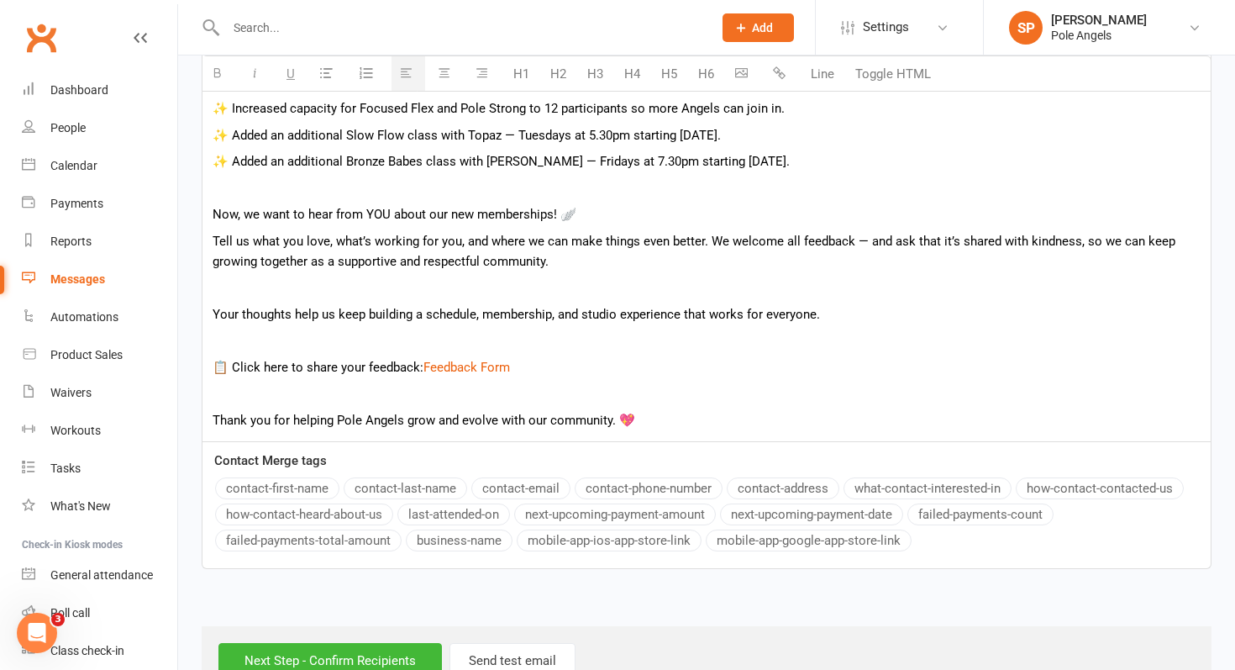
scroll to position [625, 0]
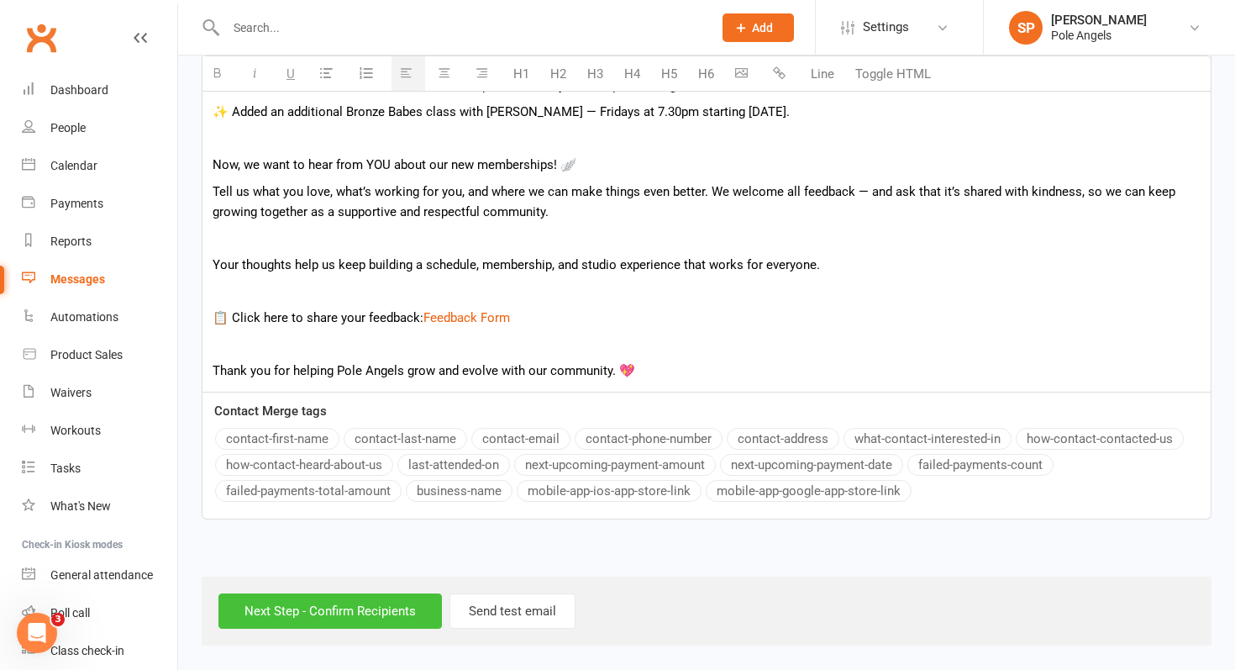
click at [366, 603] on input "Next Step - Confirm Recipients" at bounding box center [331, 610] width 224 height 35
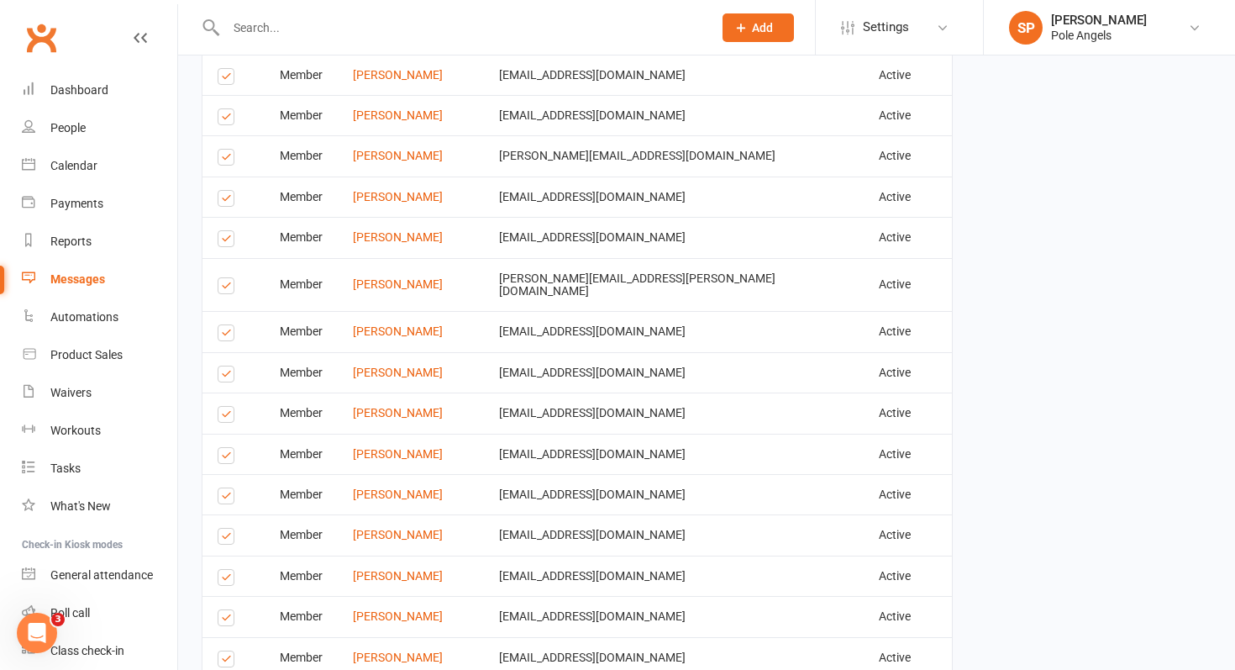
scroll to position [2444, 0]
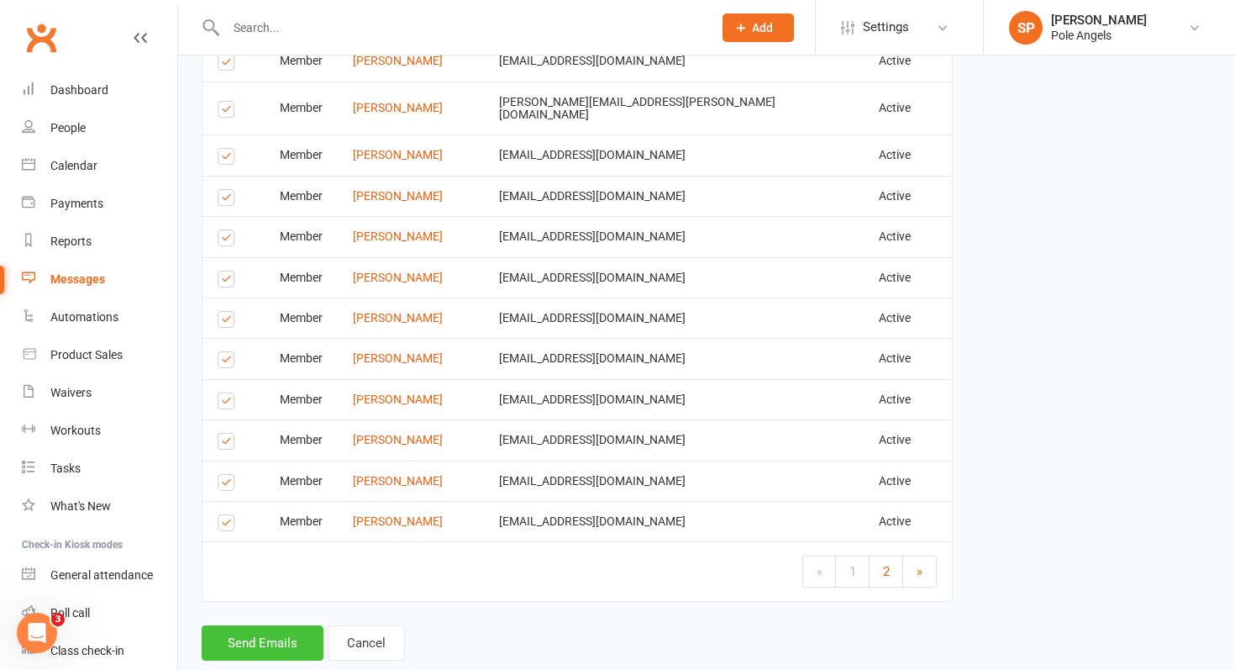
click at [294, 625] on button "Send Emails" at bounding box center [263, 642] width 122 height 35
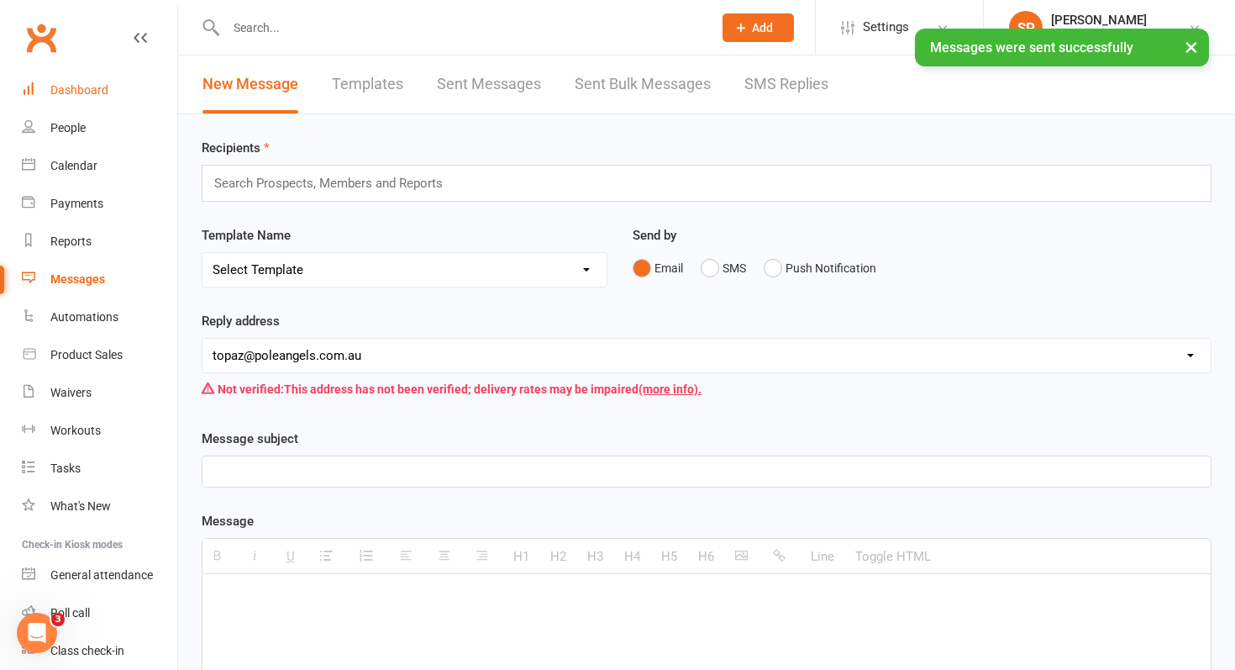
click at [79, 94] on div "Dashboard" at bounding box center [79, 89] width 58 height 13
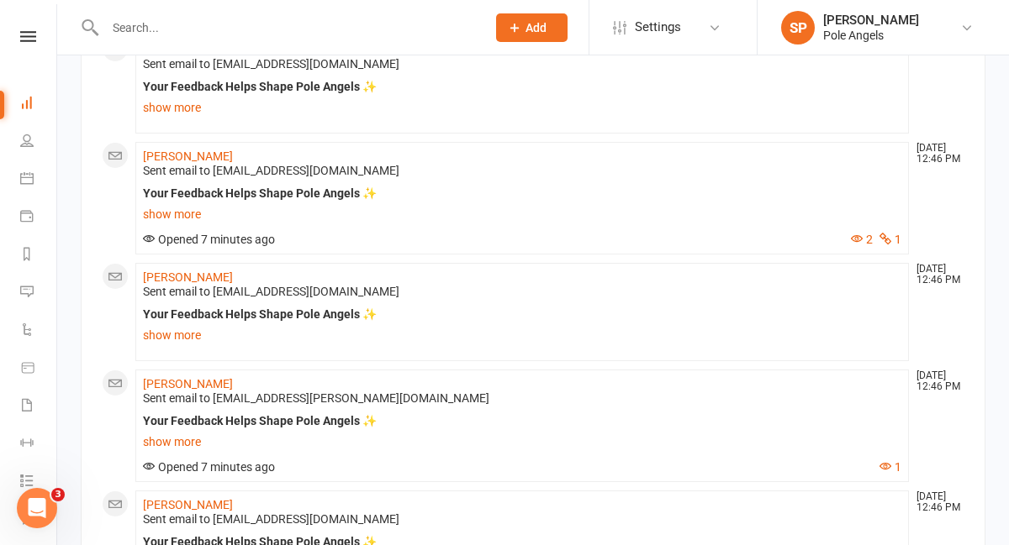
scroll to position [1790, 0]
